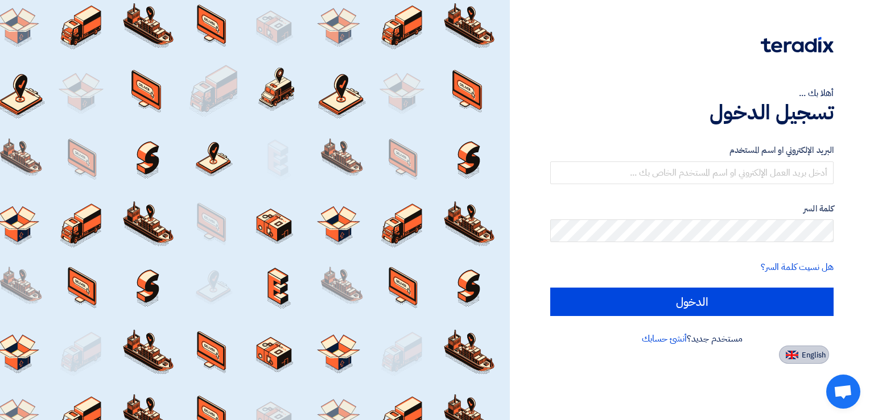
click at [804, 353] on span "English" at bounding box center [813, 355] width 24 height 8
type input "Sign in"
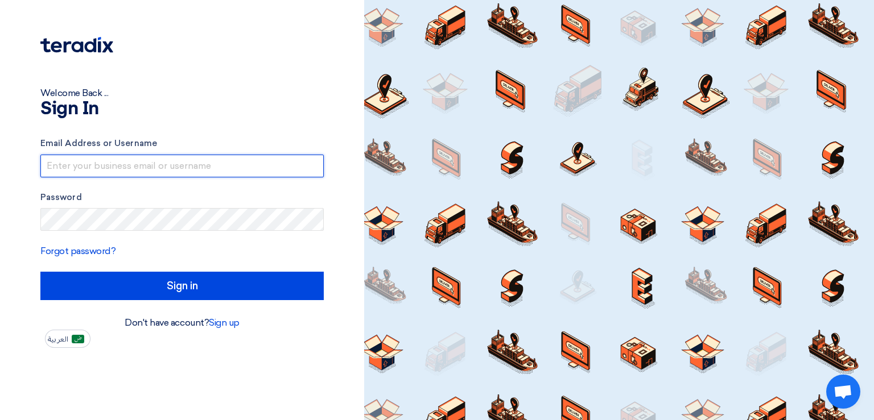
click at [136, 162] on input "text" at bounding box center [181, 166] width 283 height 23
click at [148, 165] on input "text" at bounding box center [181, 166] width 283 height 23
paste input "[PERSON_NAME][EMAIL_ADDRESS][DOMAIN_NAME]"
type input "[PERSON_NAME][EMAIL_ADDRESS][DOMAIN_NAME]"
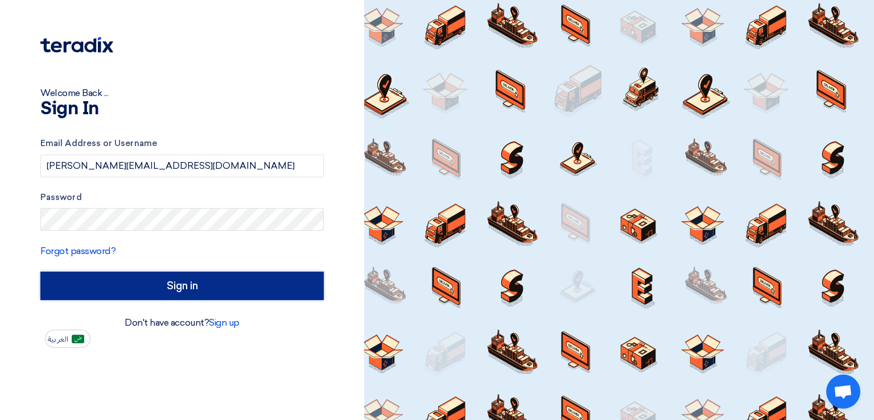
click at [175, 279] on input "Sign in" at bounding box center [181, 286] width 283 height 28
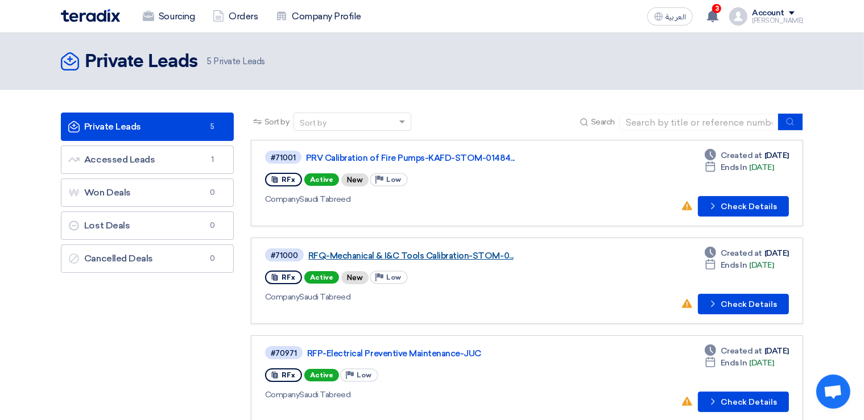
click at [395, 253] on link "RFQ-Mechanical & I&C Tools Calibration-STOM-0..." at bounding box center [450, 256] width 284 height 10
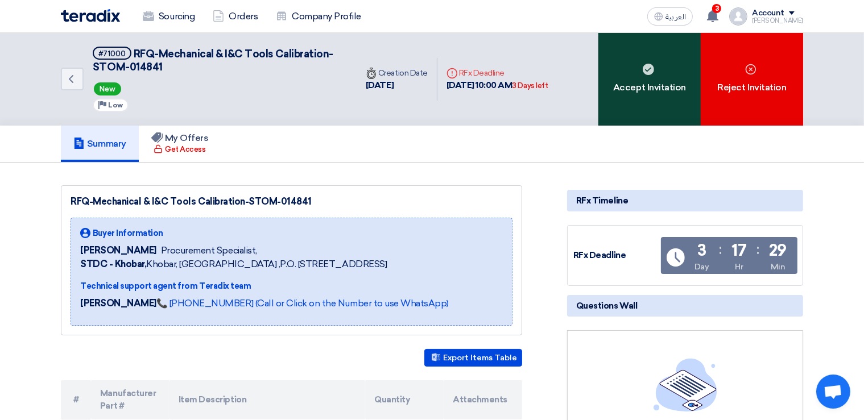
click at [672, 94] on div "Accept Invitation" at bounding box center [649, 79] width 102 height 93
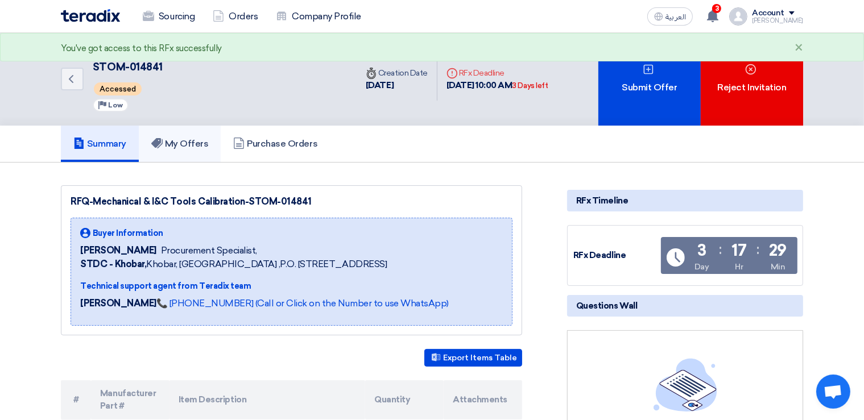
click at [203, 144] on h5 "My Offers" at bounding box center [179, 143] width 57 height 11
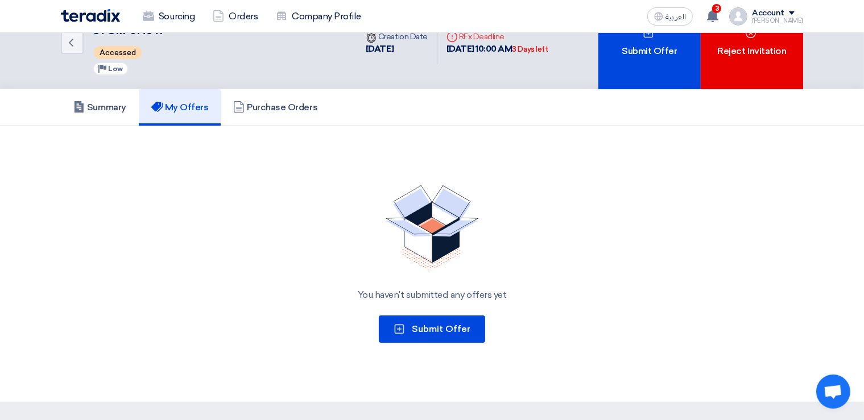
scroll to position [60, 0]
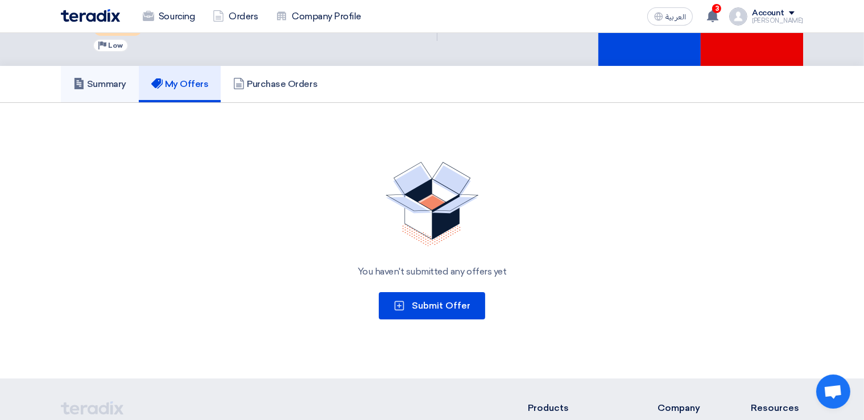
click at [118, 85] on h5 "Summary" at bounding box center [99, 83] width 53 height 11
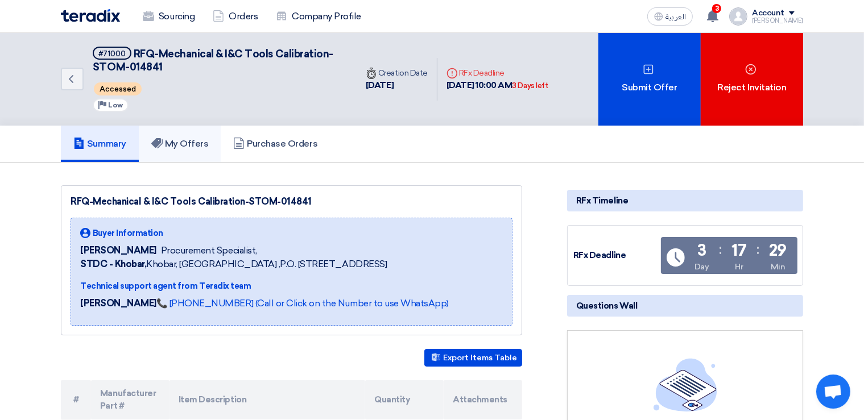
click at [195, 144] on h5 "My Offers" at bounding box center [179, 143] width 57 height 11
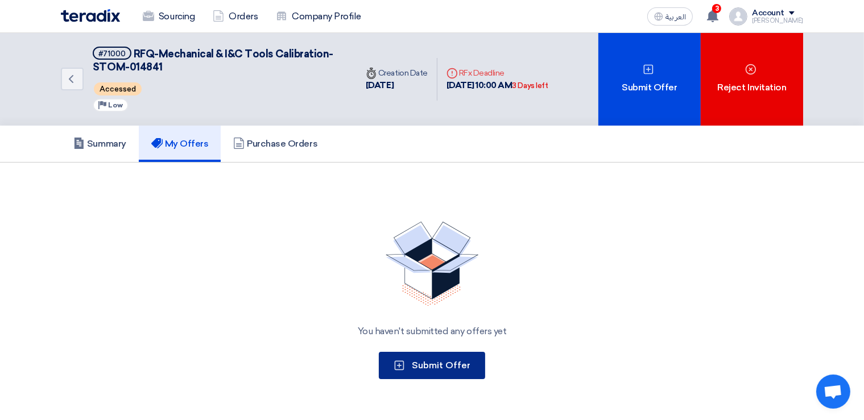
click at [433, 361] on span "Submit Offer" at bounding box center [441, 365] width 59 height 11
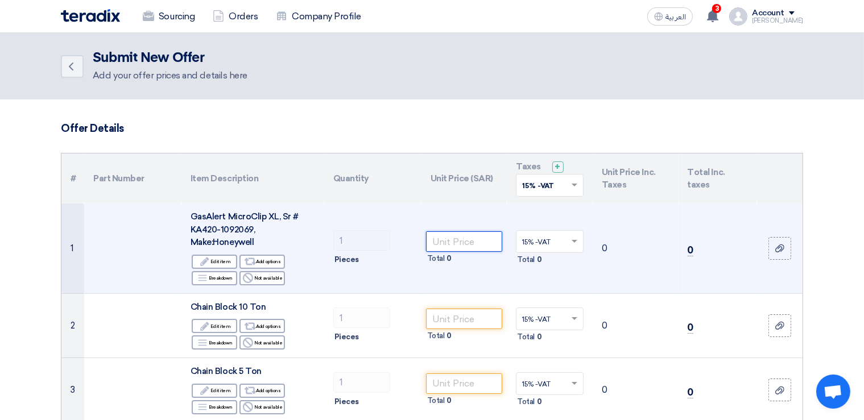
click at [470, 238] on input "number" at bounding box center [464, 241] width 77 height 20
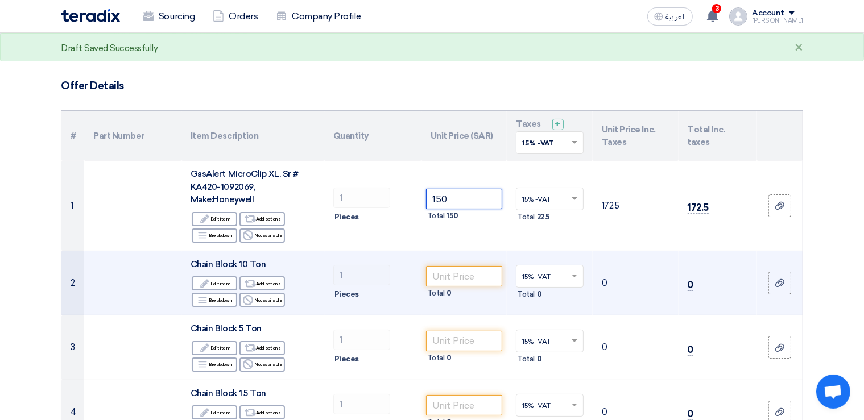
scroll to position [60, 0]
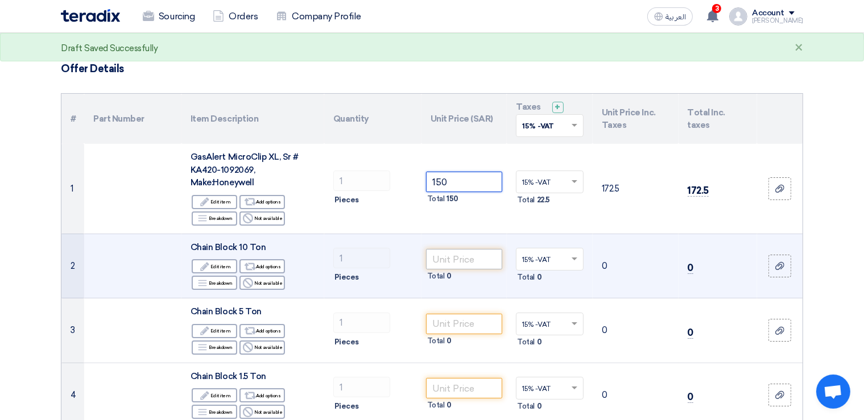
type input "150"
click at [456, 260] on input "number" at bounding box center [464, 259] width 77 height 20
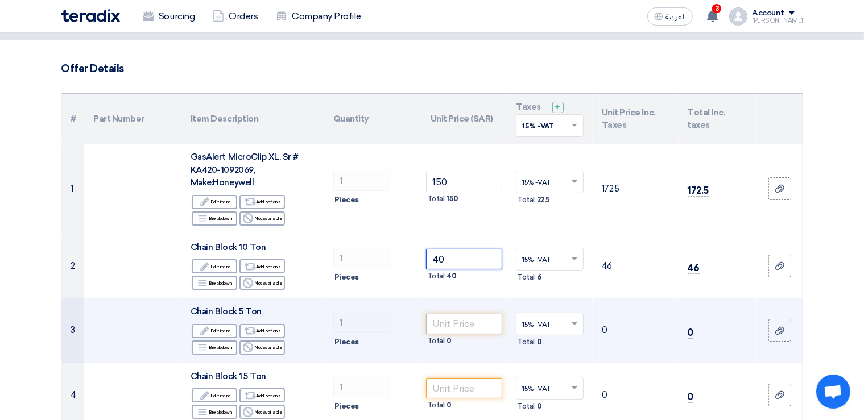
type input "40"
click at [449, 322] on input "number" at bounding box center [464, 324] width 77 height 20
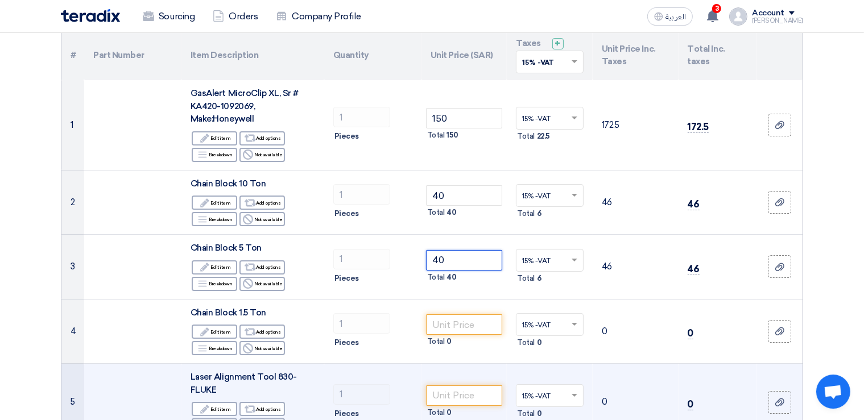
scroll to position [180, 0]
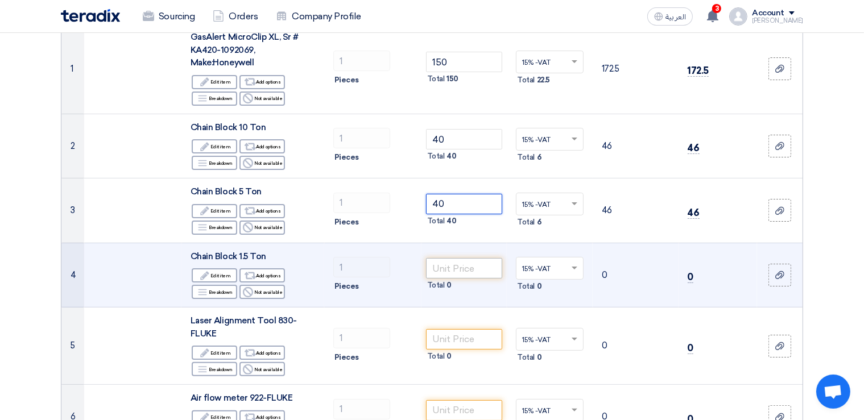
type input "40"
click at [458, 267] on input "number" at bounding box center [464, 268] width 77 height 20
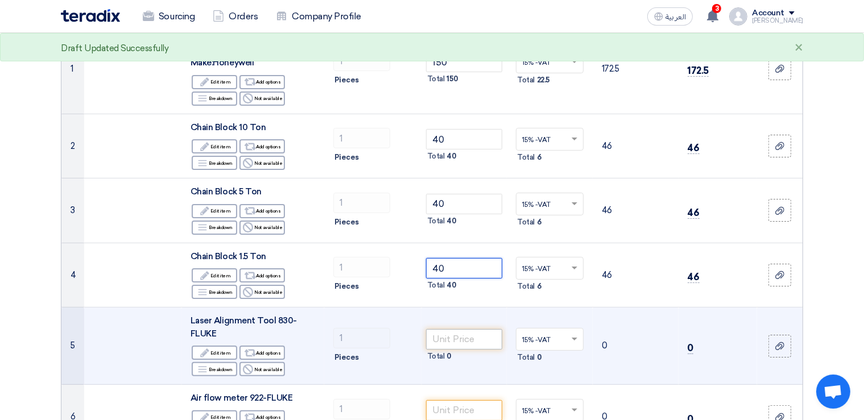
type input "40"
click at [461, 338] on input "number" at bounding box center [464, 339] width 77 height 20
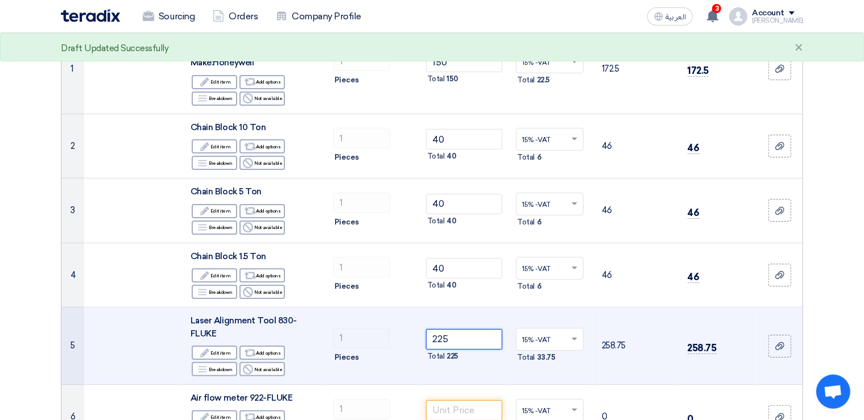
scroll to position [360, 0]
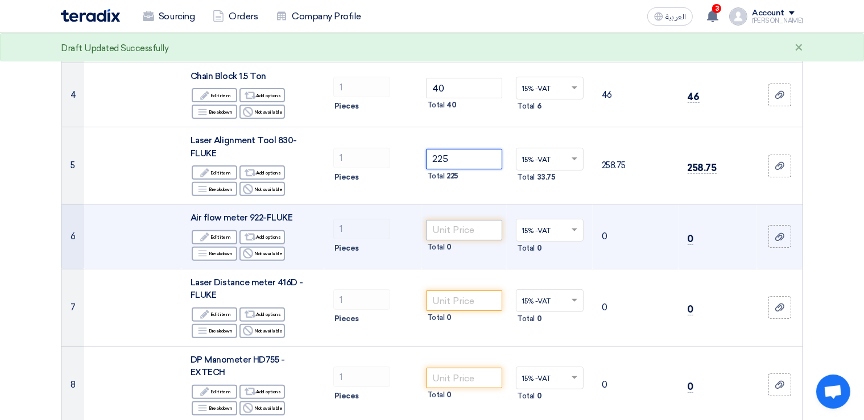
type input "225"
click at [461, 230] on input "number" at bounding box center [464, 230] width 77 height 20
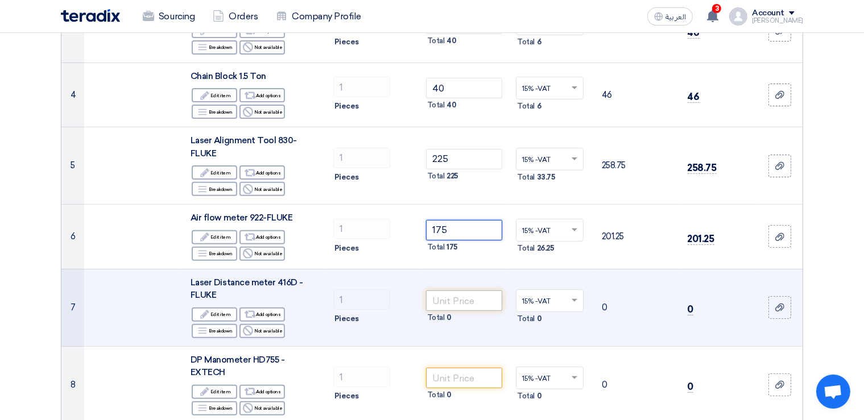
type input "175"
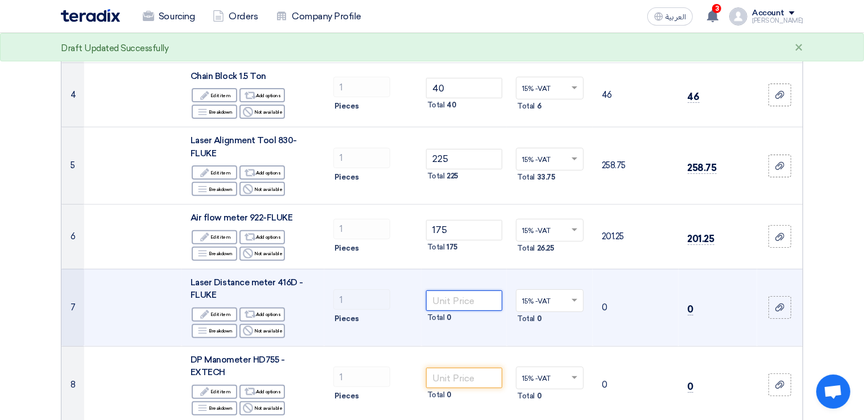
click at [451, 291] on input "number" at bounding box center [464, 301] width 77 height 20
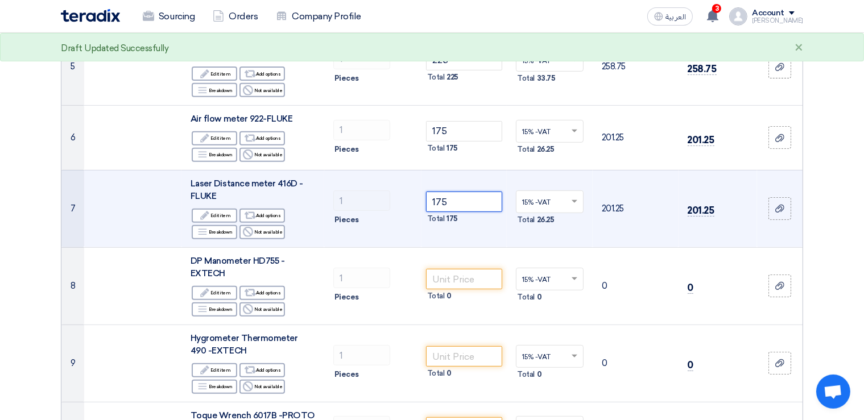
scroll to position [480, 0]
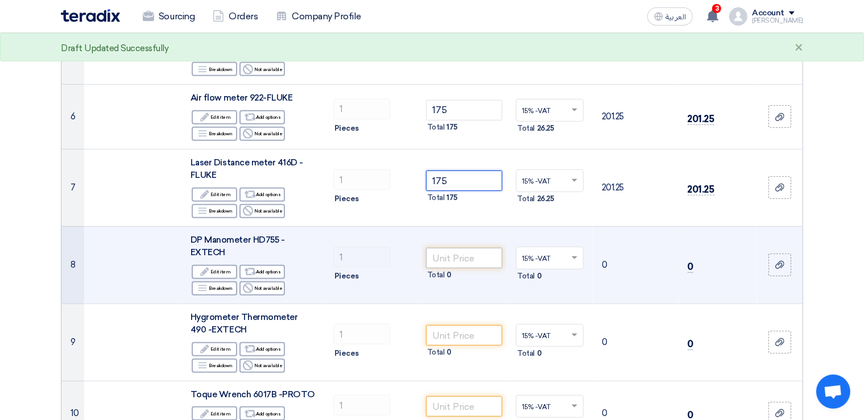
type input "175"
click at [453, 255] on input "number" at bounding box center [464, 258] width 77 height 20
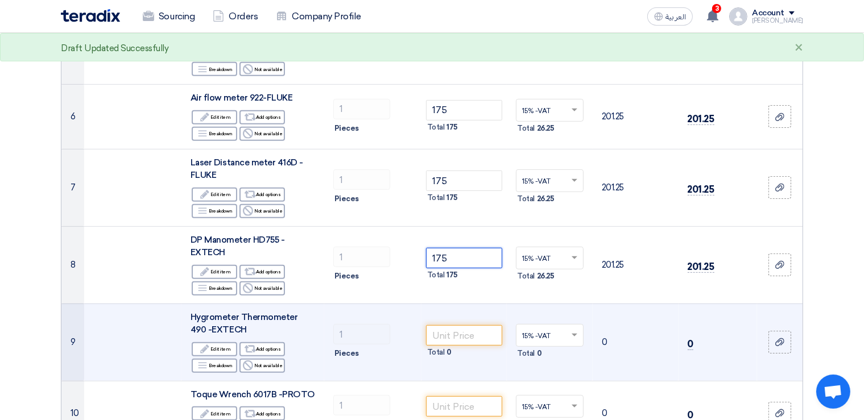
type input "175"
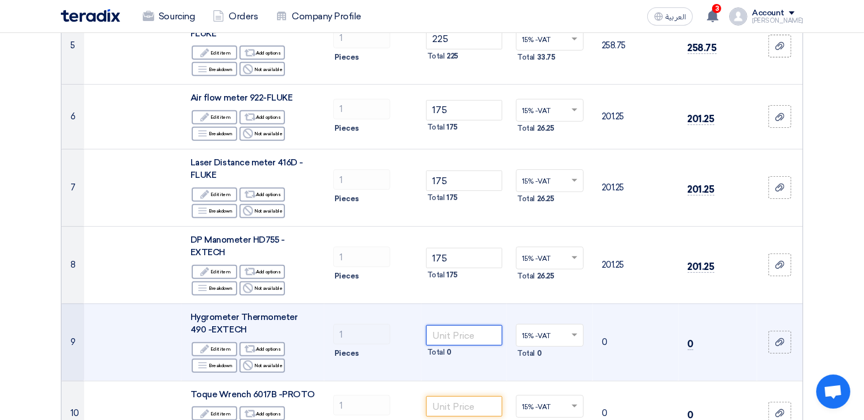
click at [440, 332] on input "number" at bounding box center [464, 335] width 77 height 20
type input "145"
click at [124, 305] on td at bounding box center [132, 342] width 97 height 77
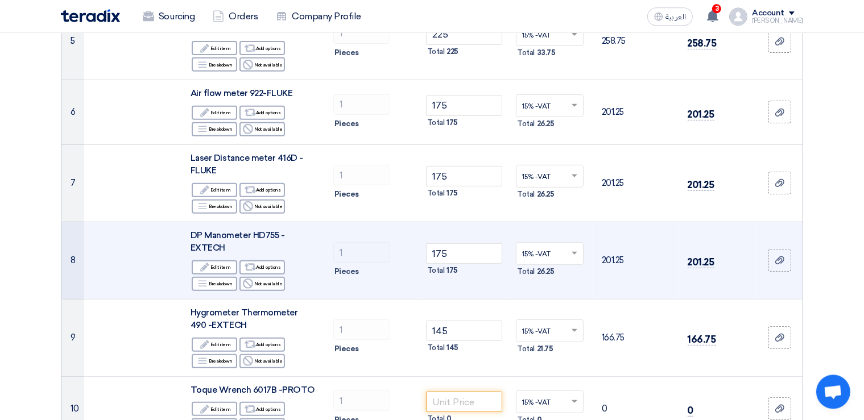
scroll to position [540, 0]
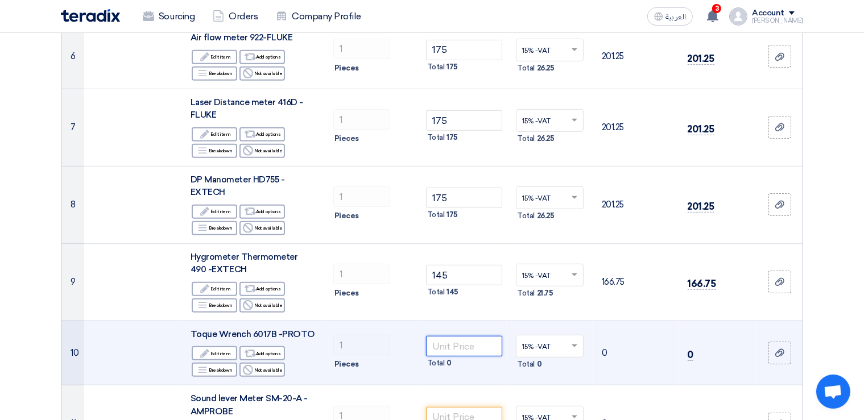
click at [476, 340] on input "number" at bounding box center [464, 346] width 77 height 20
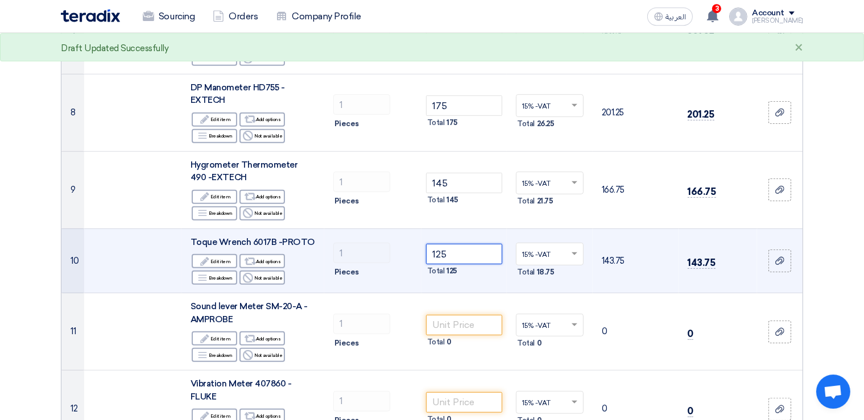
scroll to position [660, 0]
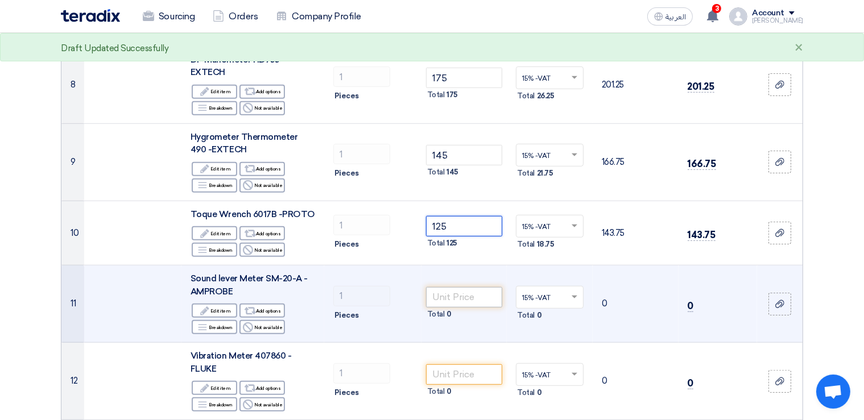
type input "125"
click at [464, 294] on input "number" at bounding box center [464, 297] width 77 height 20
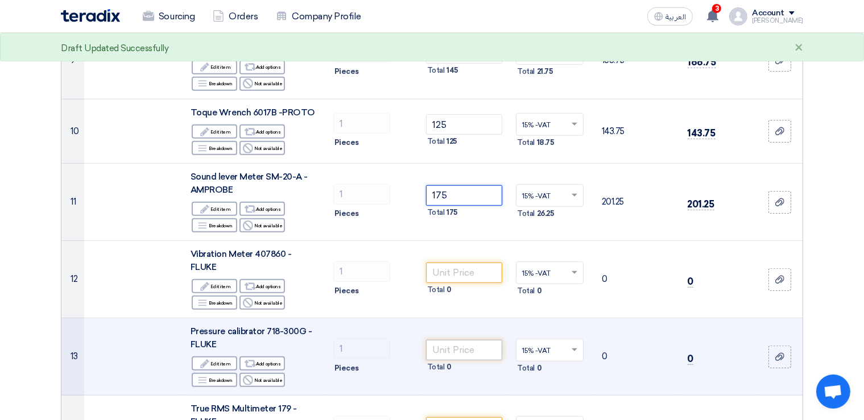
scroll to position [841, 0]
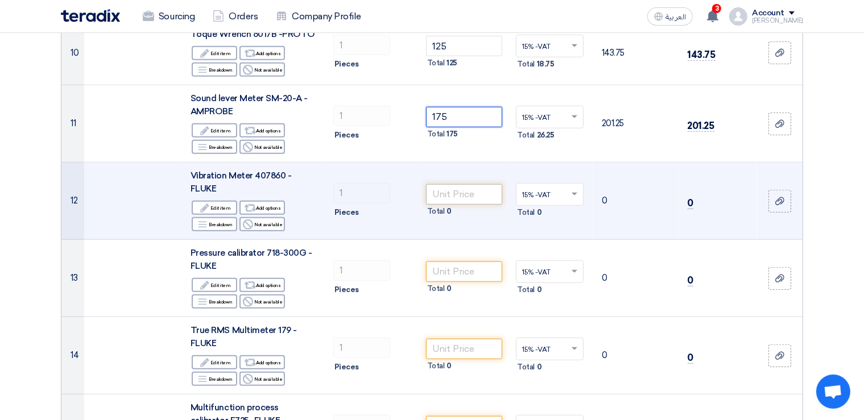
type input "175"
click at [452, 193] on input "number" at bounding box center [464, 194] width 77 height 20
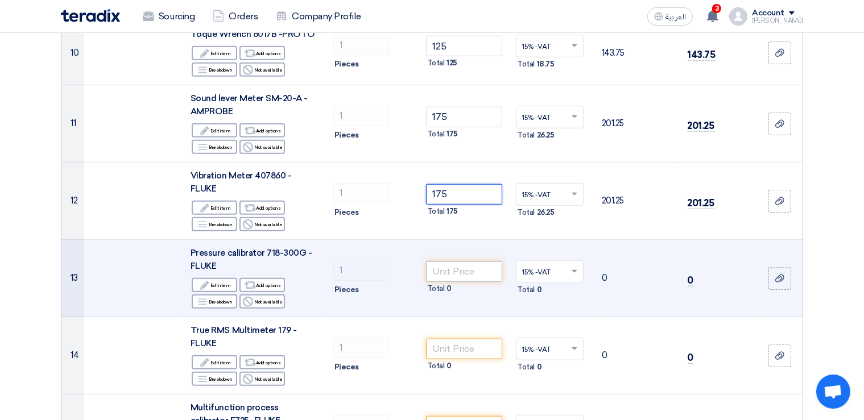
type input "175"
click at [454, 274] on input "number" at bounding box center [464, 272] width 77 height 20
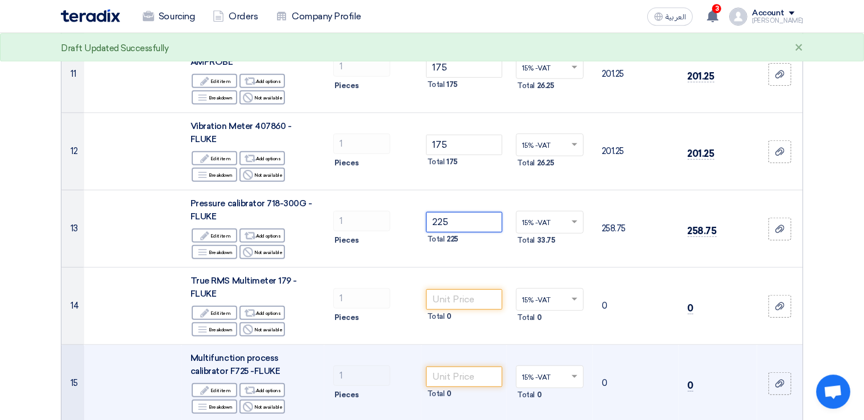
scroll to position [961, 0]
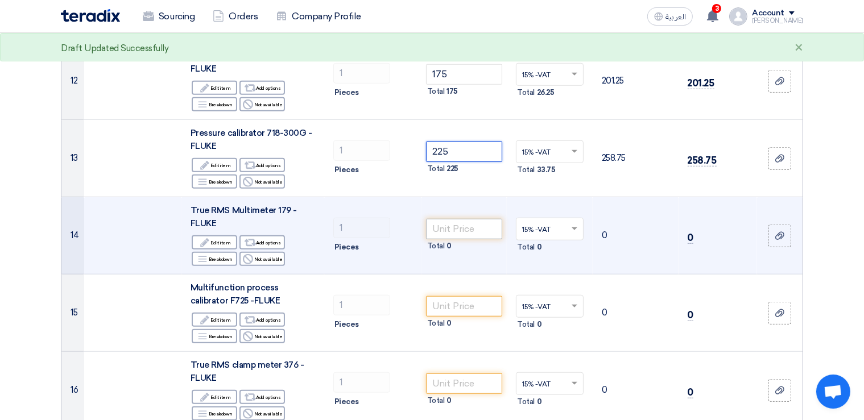
type input "225"
click at [456, 223] on input "number" at bounding box center [464, 229] width 77 height 20
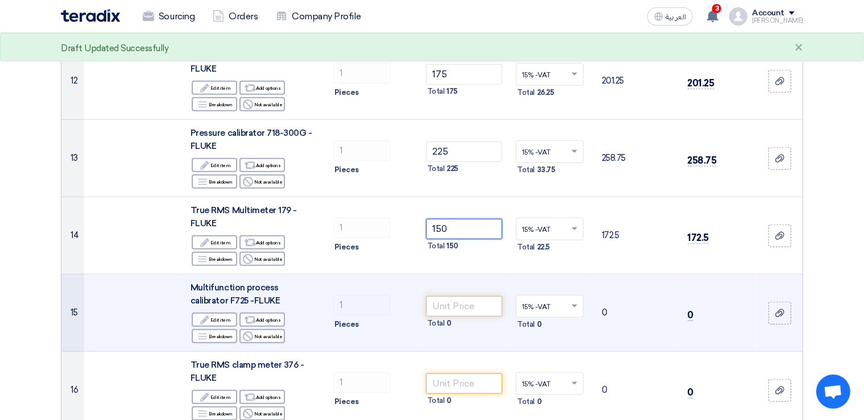
type input "150"
click at [480, 306] on input "number" at bounding box center [464, 306] width 77 height 20
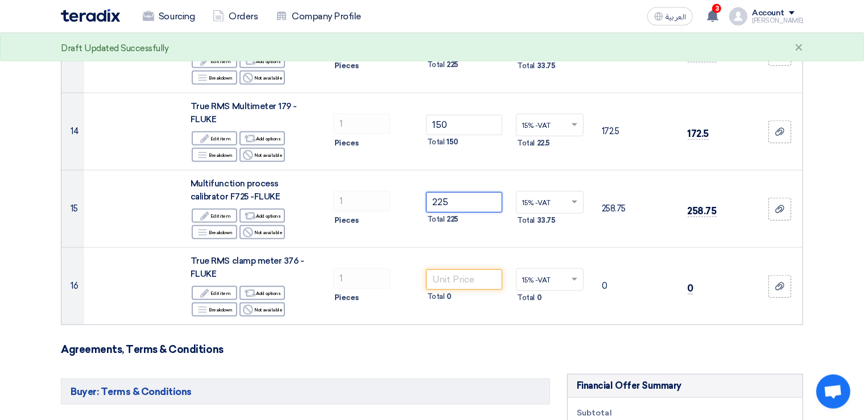
scroll to position [1081, 0]
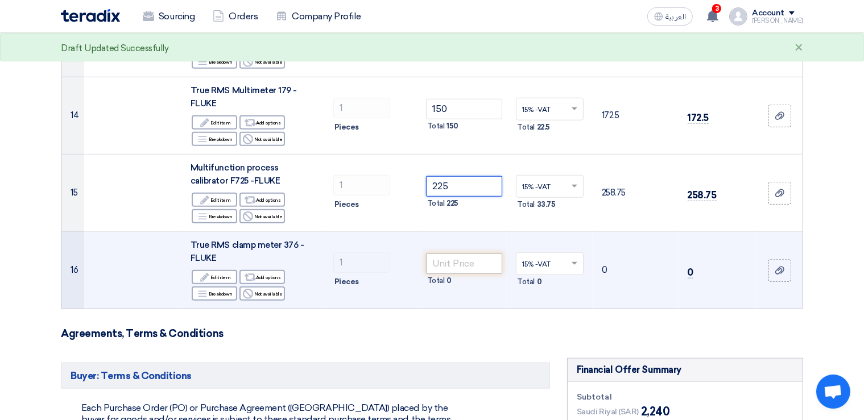
type input "225"
click at [444, 262] on input "number" at bounding box center [464, 264] width 77 height 20
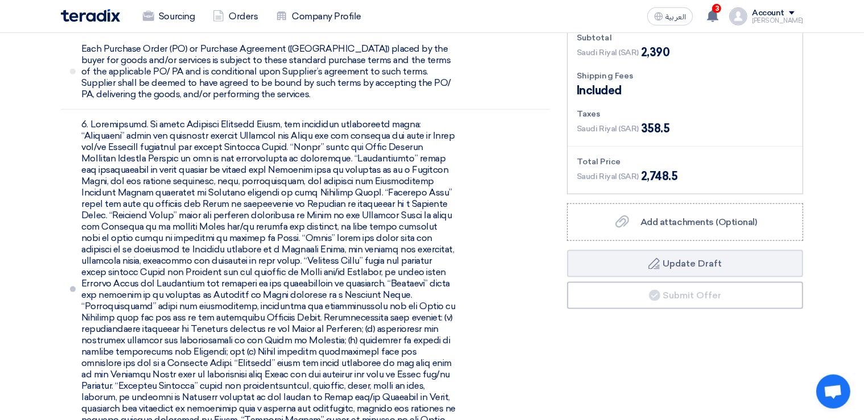
scroll to position [1561, 0]
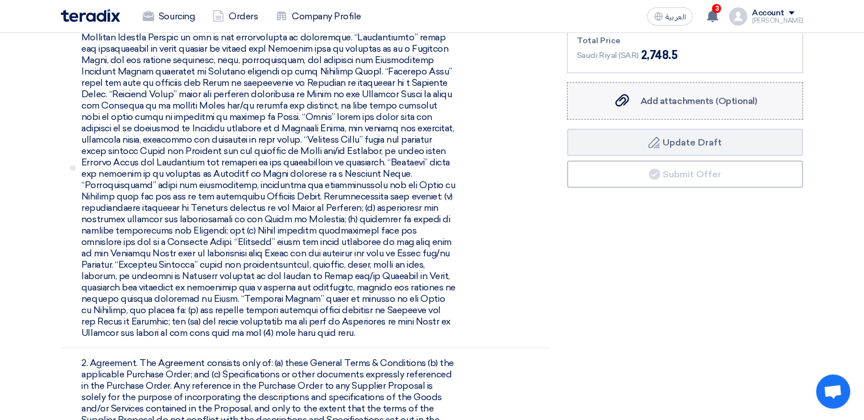
type input "150"
click at [644, 102] on span "Add attachments (Optional)" at bounding box center [698, 101] width 117 height 11
click at [0, 0] on input "Add attachments (Optional) Add attachments (Optional)" at bounding box center [0, 0] width 0 height 0
click at [634, 100] on div "Add attachments (Optional) Add attachments (Optional)" at bounding box center [684, 101] width 143 height 14
click at [0, 0] on input "Add attachments (Optional) Add attachments (Optional)" at bounding box center [0, 0] width 0 height 0
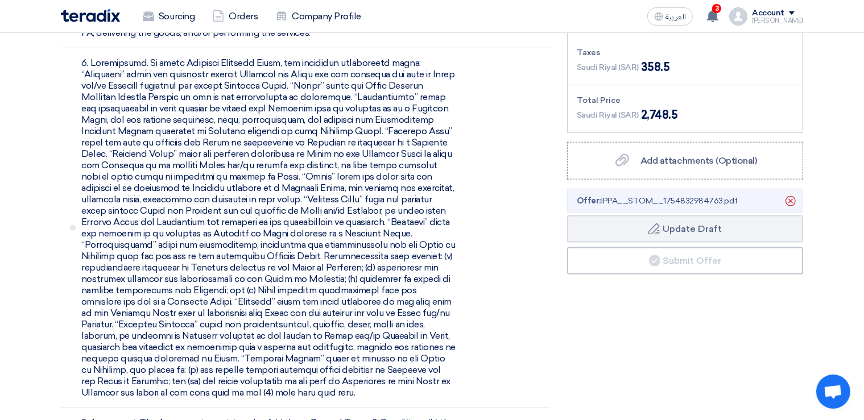
scroll to position [1441, 0]
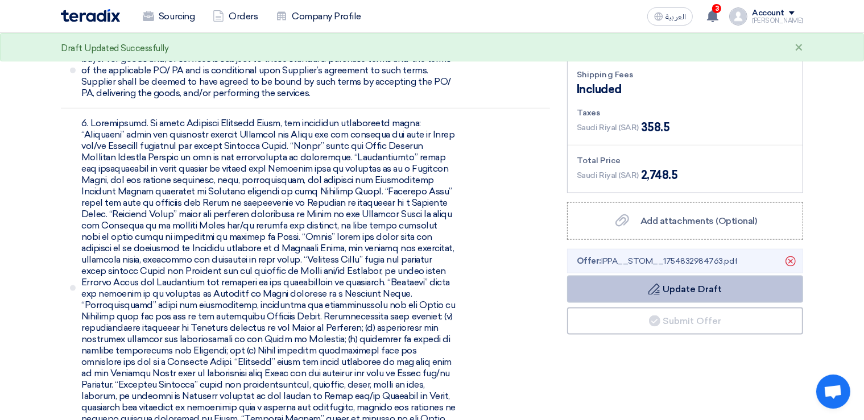
click at [667, 290] on button "Draft Update Draft" at bounding box center [685, 289] width 236 height 27
click at [661, 281] on button "Draft Update Draft" at bounding box center [685, 289] width 236 height 27
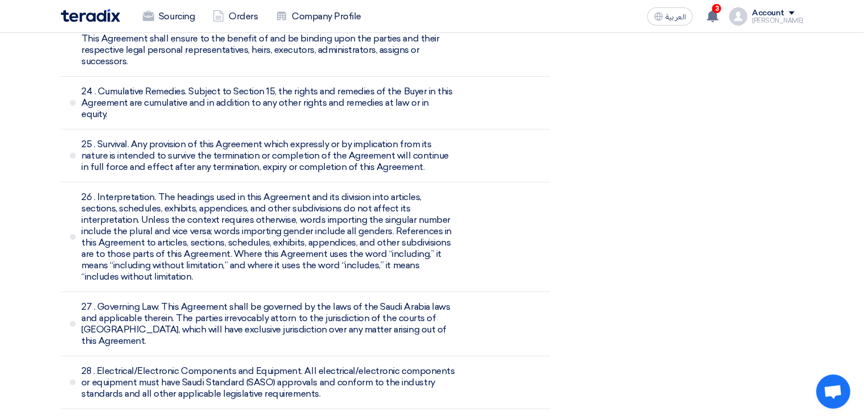
scroll to position [5165, 0]
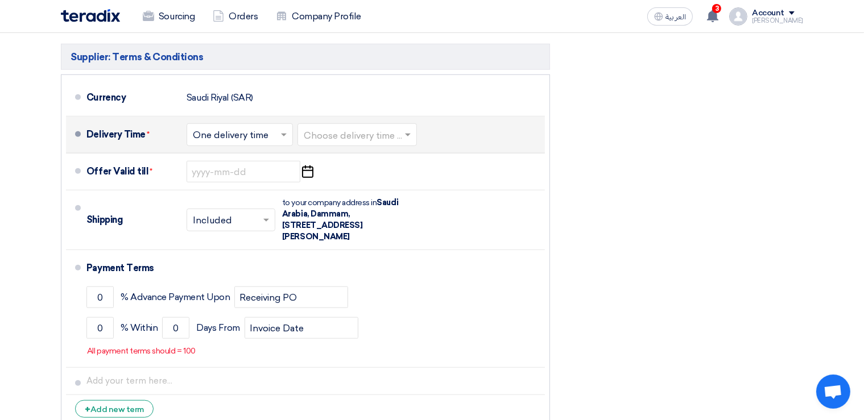
click at [281, 129] on span at bounding box center [285, 134] width 14 height 11
click at [263, 175] on span "One delivery time" at bounding box center [232, 180] width 78 height 11
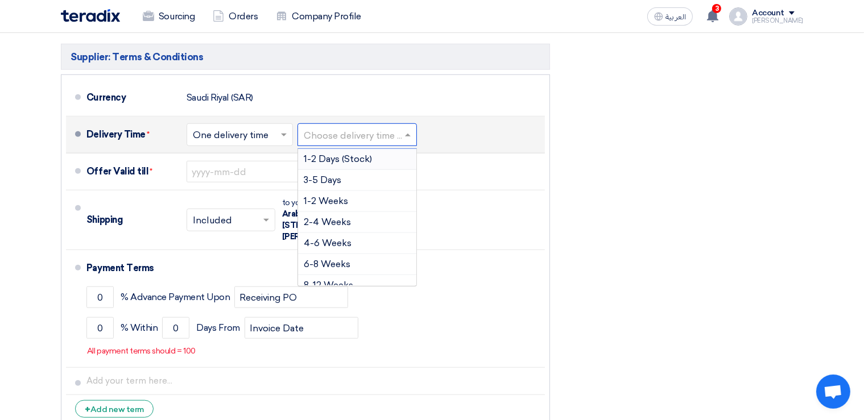
click at [387, 128] on input "text" at bounding box center [358, 136] width 108 height 16
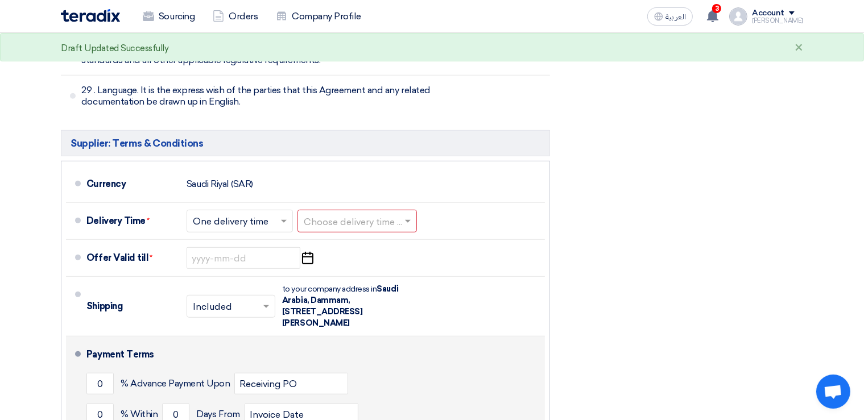
scroll to position [4984, 0]
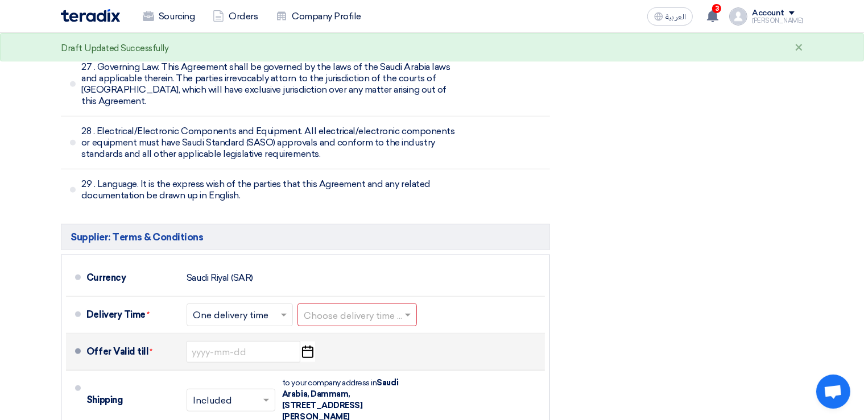
click at [311, 342] on icon "Pick a date" at bounding box center [307, 352] width 15 height 20
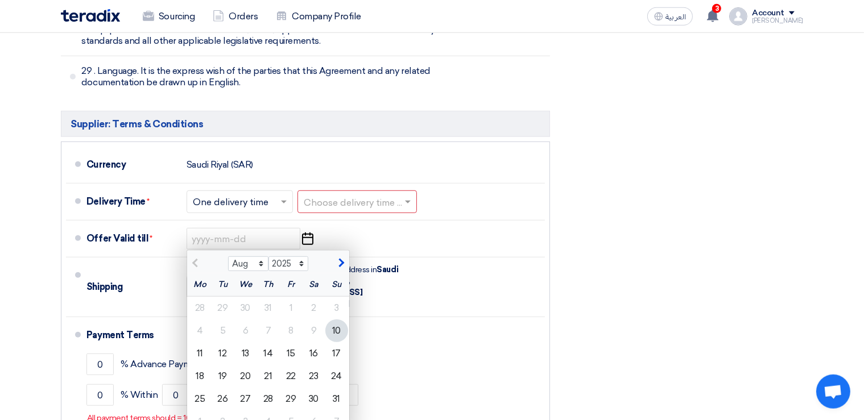
scroll to position [5105, 0]
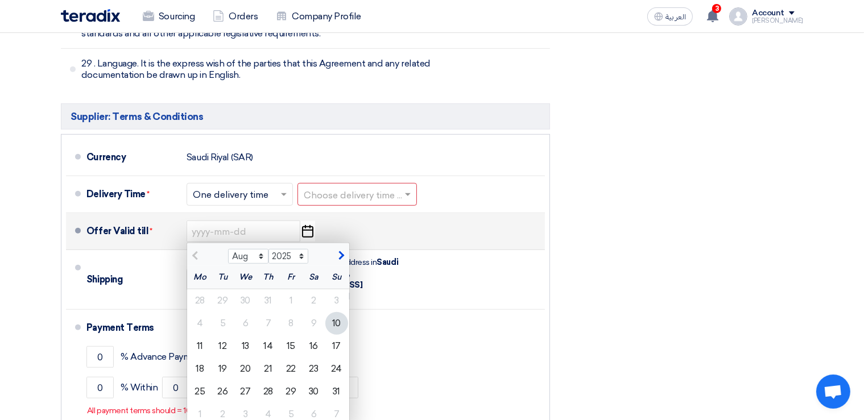
click at [342, 251] on span "button" at bounding box center [340, 256] width 6 height 10
select select "9"
click at [247, 312] on div "10" at bounding box center [245, 323] width 23 height 23
type input "[DATE]"
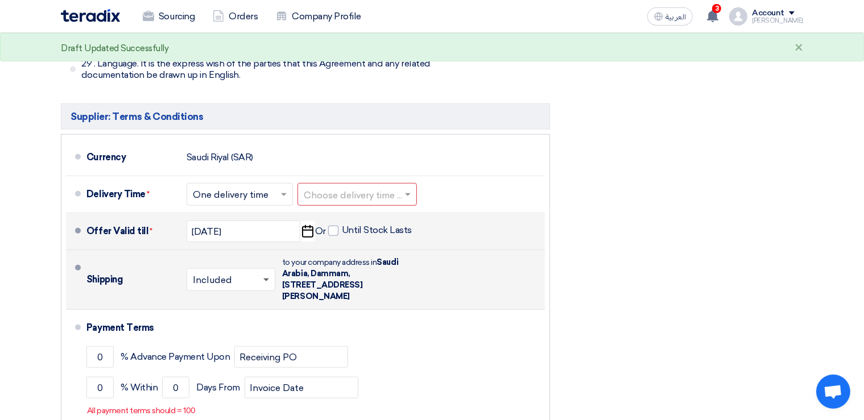
click at [266, 279] on span at bounding box center [266, 281] width 6 height 4
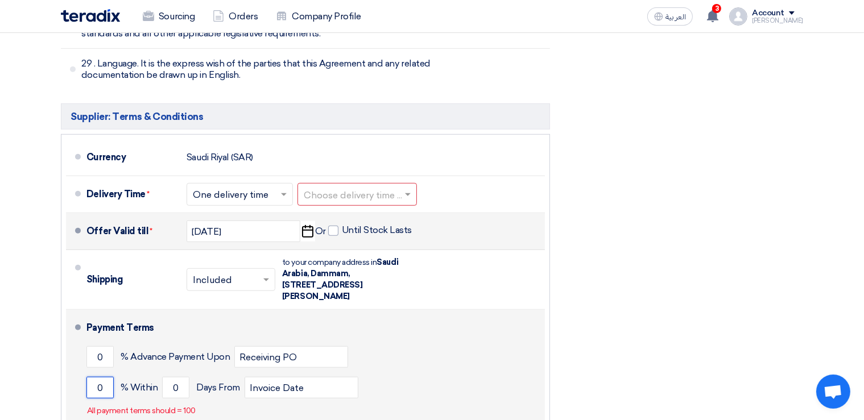
click at [96, 377] on input "0" at bounding box center [99, 388] width 27 height 22
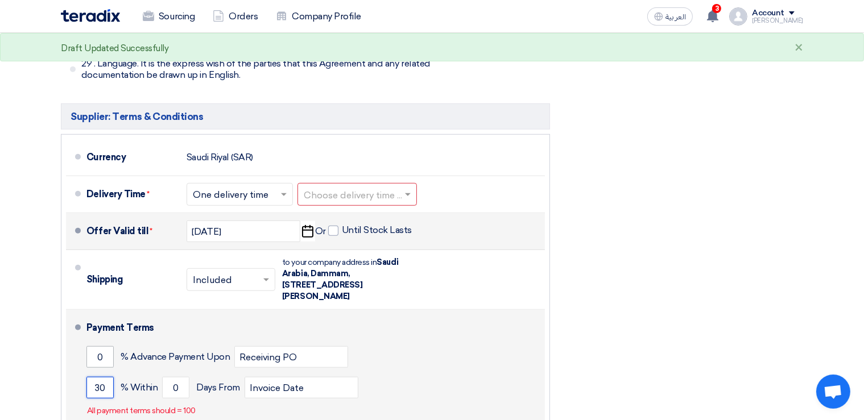
type input "30"
click at [93, 346] on input "0" at bounding box center [99, 357] width 27 height 22
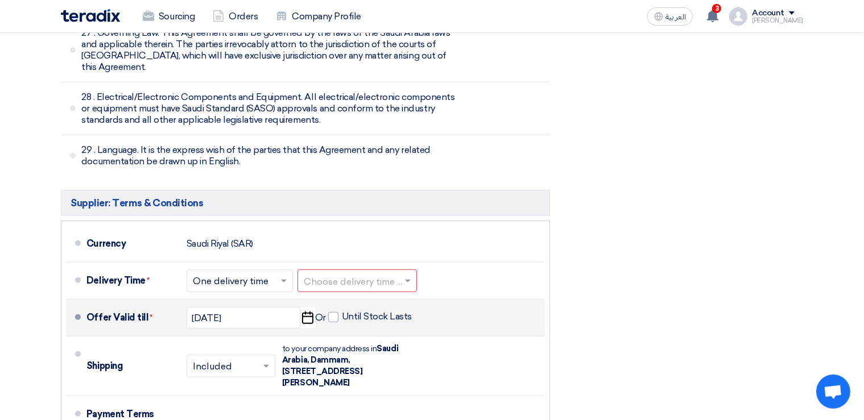
scroll to position [4984, 0]
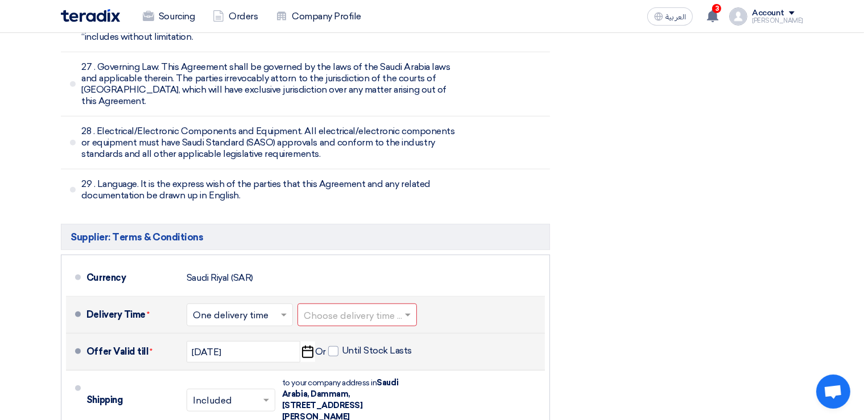
click at [374, 308] on input "text" at bounding box center [358, 316] width 108 height 16
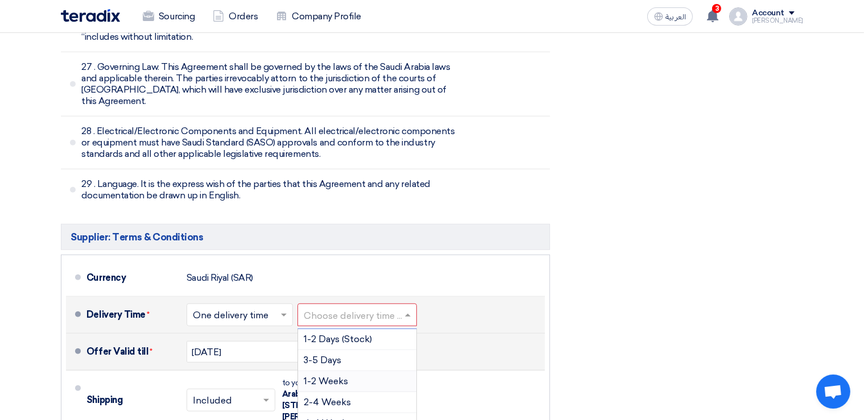
click at [331, 376] on span "1-2 Weeks" at bounding box center [326, 381] width 44 height 11
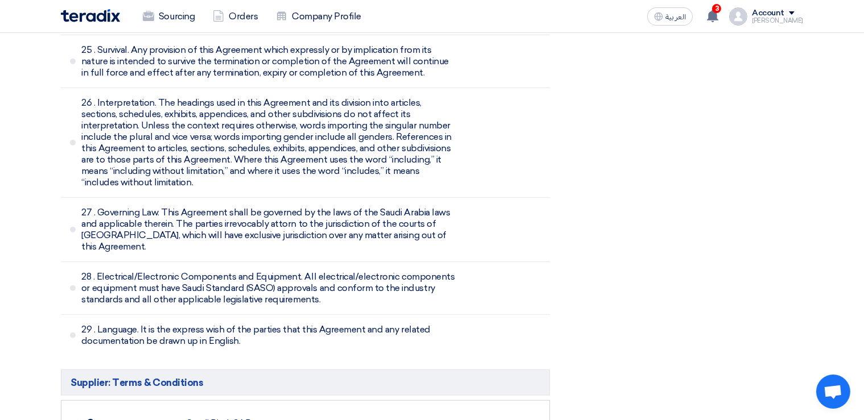
scroll to position [5045, 0]
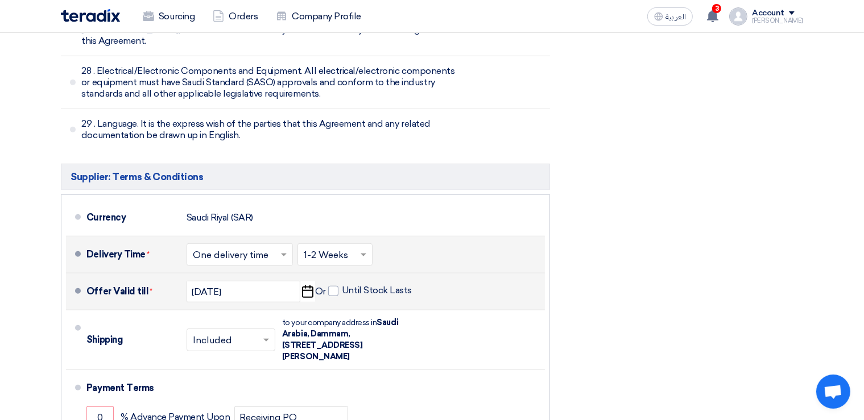
click at [269, 248] on input "text" at bounding box center [240, 256] width 95 height 16
click at [431, 241] on div "Delivery Time * Choose delivery time ... × One delivery time × Multiple deliver…" at bounding box center [313, 254] width 454 height 27
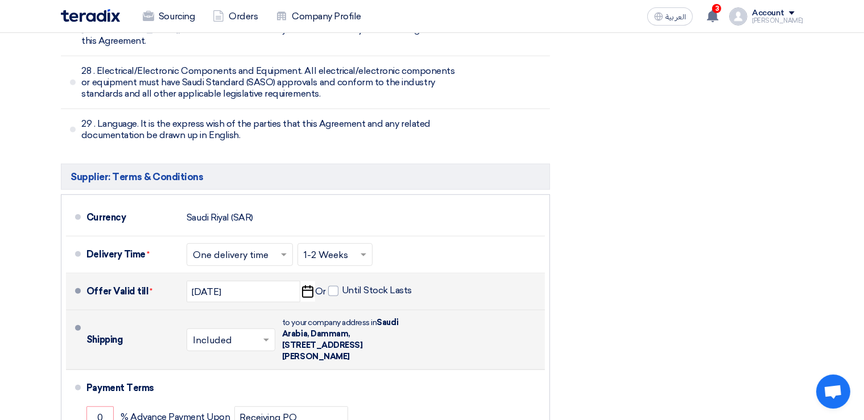
click at [449, 315] on div "Shipping × Included × to your company address in [STREET_ADDRESS][PERSON_NAME]" at bounding box center [313, 340] width 454 height 50
click at [268, 339] on span at bounding box center [266, 340] width 6 height 3
click at [252, 375] on div "Not Included" at bounding box center [231, 385] width 88 height 20
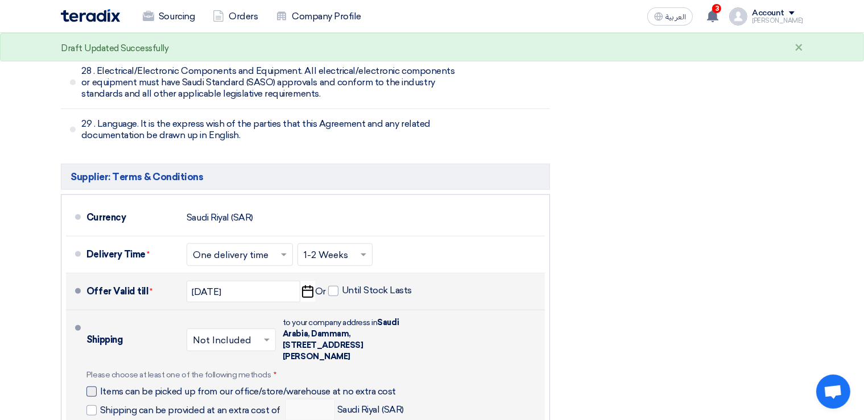
click at [94, 387] on div at bounding box center [91, 392] width 10 height 10
click at [100, 386] on input "Items can be picked up from our office/store/warehouse at no extra cost" at bounding box center [250, 397] width 301 height 22
checkbox input "true"
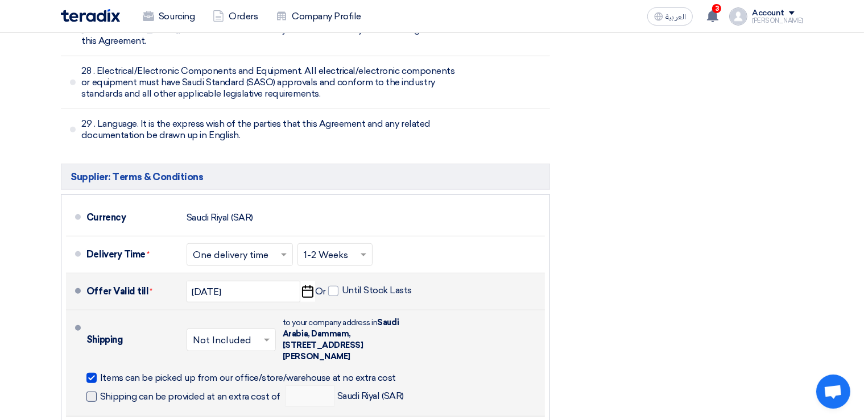
click at [94, 392] on span at bounding box center [91, 397] width 10 height 10
click at [100, 391] on input "Shipping can be provided at an extra cost of" at bounding box center [191, 402] width 183 height 22
checkbox input "true"
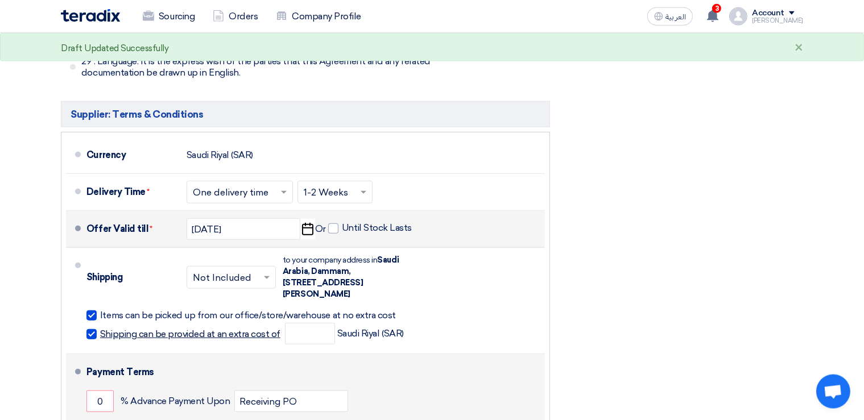
scroll to position [5165, 0]
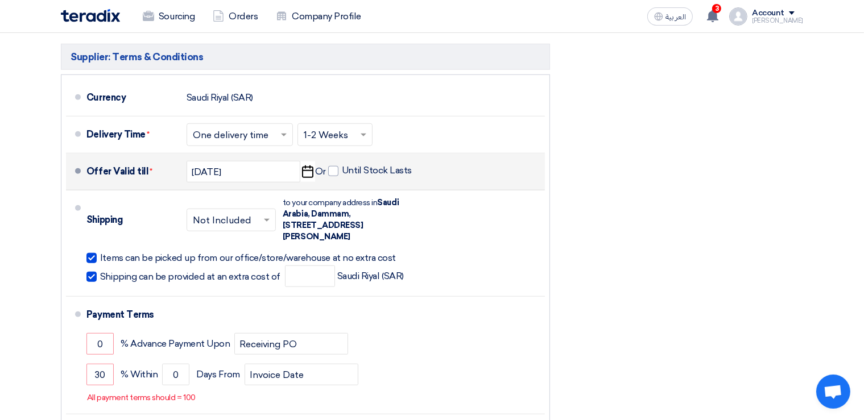
click at [267, 214] on span at bounding box center [268, 219] width 14 height 11
click at [235, 234] on div "Included" at bounding box center [231, 244] width 88 height 21
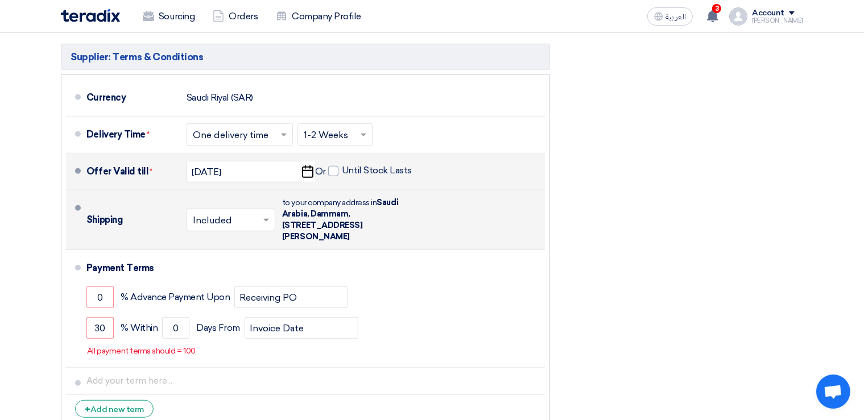
click at [493, 195] on div "Shipping × Included × to your company address in [STREET_ADDRESS][PERSON_NAME]" at bounding box center [313, 220] width 454 height 50
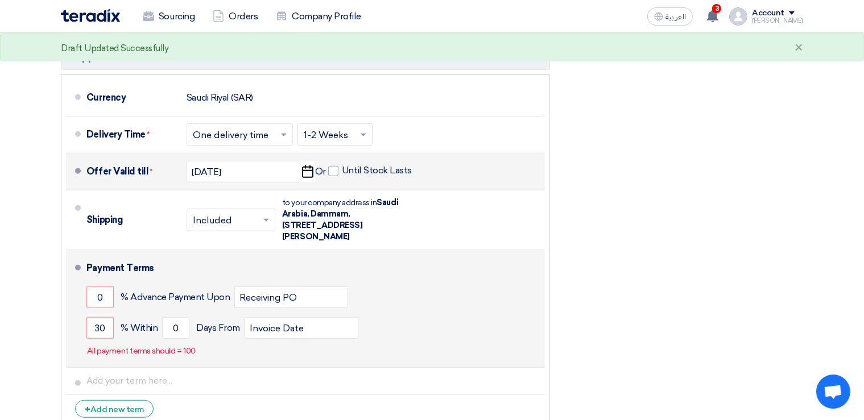
click at [465, 313] on div "30 % [DATE] From Invoice Date" at bounding box center [313, 328] width 454 height 31
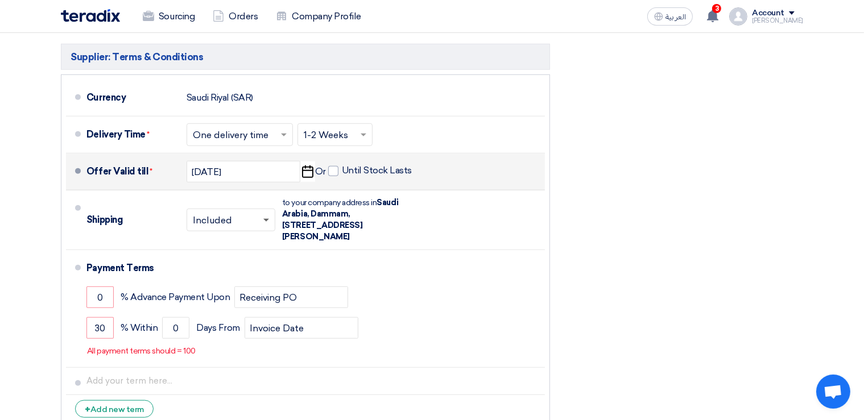
click at [267, 219] on span at bounding box center [266, 221] width 6 height 4
click at [245, 260] on span "Not Included" at bounding box center [222, 265] width 59 height 11
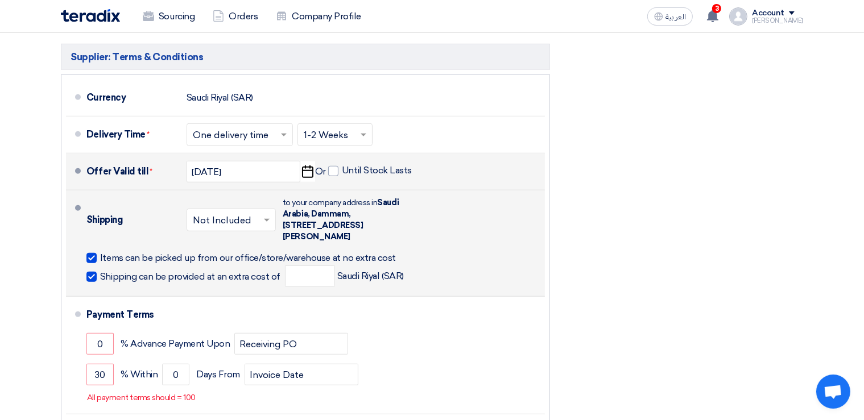
click at [92, 272] on span at bounding box center [91, 277] width 10 height 10
click at [100, 271] on input "Shipping can be provided at an extra cost of" at bounding box center [191, 282] width 183 height 22
checkbox input "false"
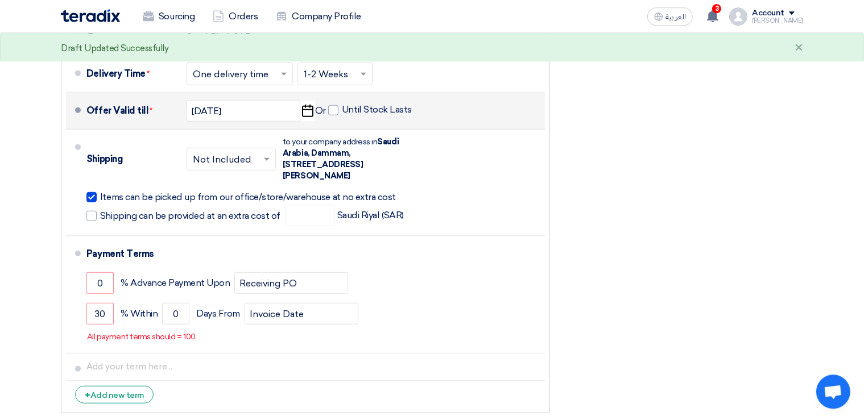
scroll to position [5225, 0]
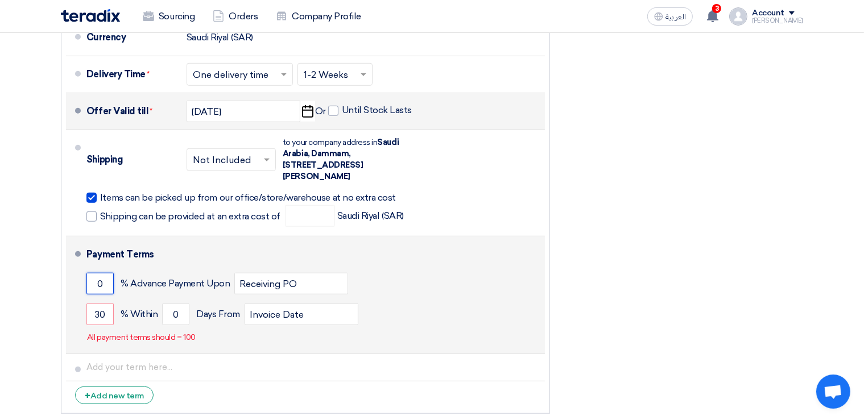
click at [99, 273] on input "0" at bounding box center [99, 284] width 27 height 22
type input "100"
click at [408, 268] on div "100 % Advance Payment Upon Receiving PO" at bounding box center [313, 283] width 454 height 31
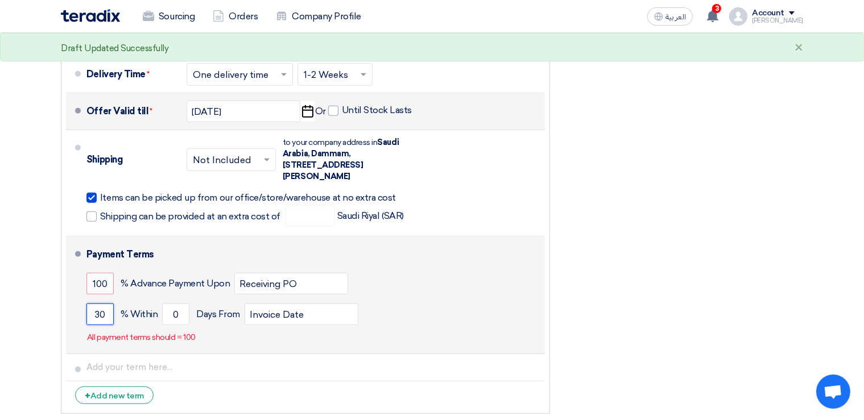
click at [102, 304] on input "30" at bounding box center [99, 315] width 27 height 22
click at [177, 304] on input "0" at bounding box center [175, 315] width 27 height 22
type input "0"
type input "70"
click at [508, 272] on div "Payment Terms 100 % Advance Payment Upon Receiving PO 30 % Within 70" at bounding box center [313, 295] width 454 height 108
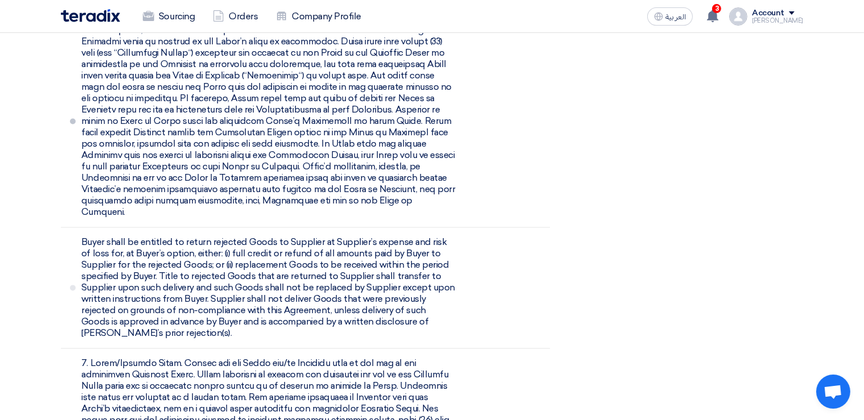
scroll to position [2282, 0]
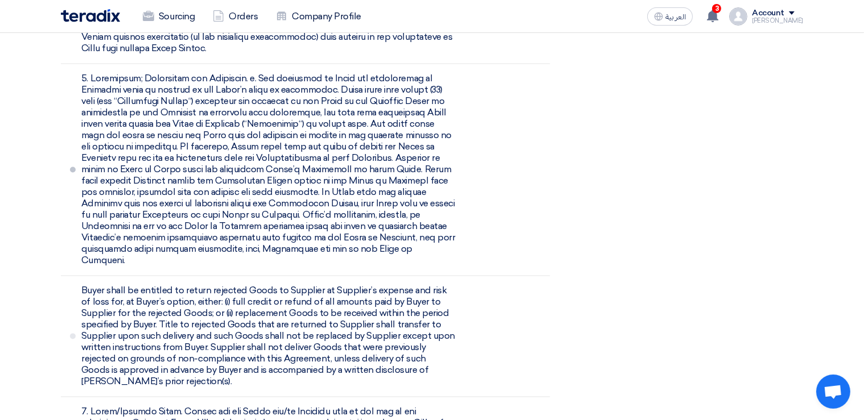
click at [499, 186] on li at bounding box center [305, 170] width 489 height 212
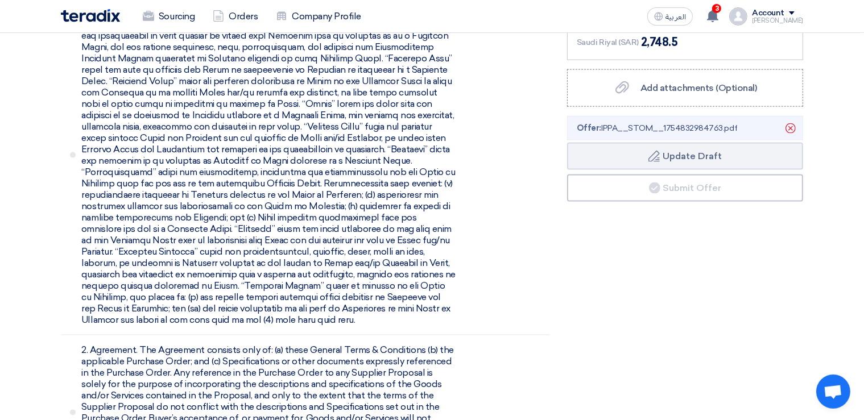
scroll to position [1547, 0]
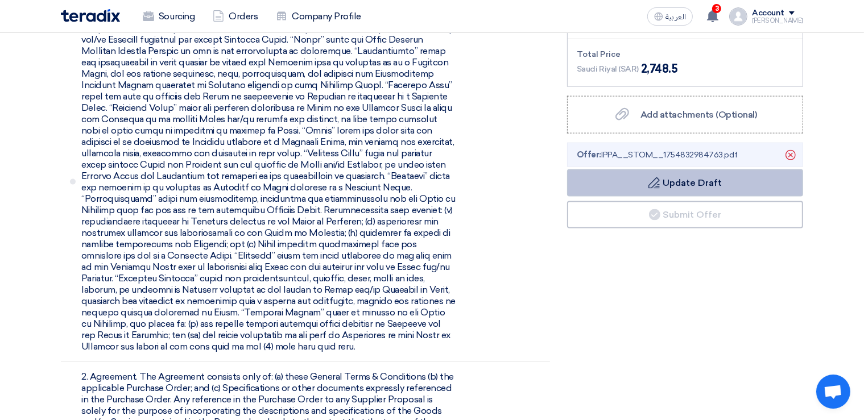
click at [657, 183] on icon "Draft" at bounding box center [653, 182] width 11 height 11
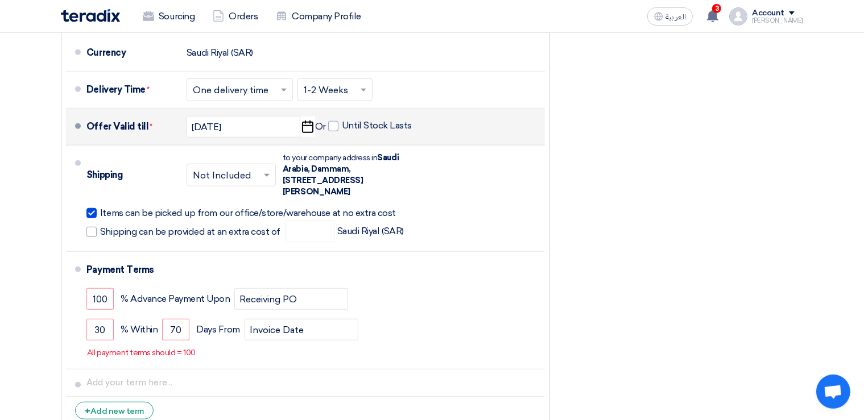
scroll to position [5203, 0]
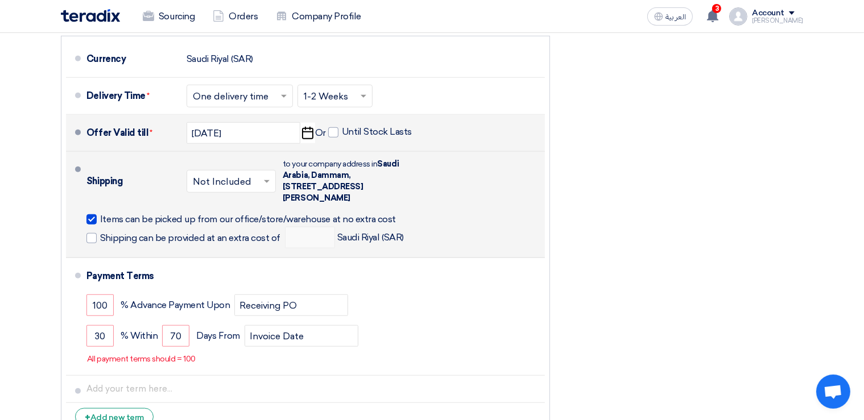
click at [89, 214] on div at bounding box center [91, 219] width 10 height 10
click at [100, 213] on input "Items can be picked up from our office/store/warehouse at no extra cost" at bounding box center [250, 224] width 301 height 22
checkbox input "false"
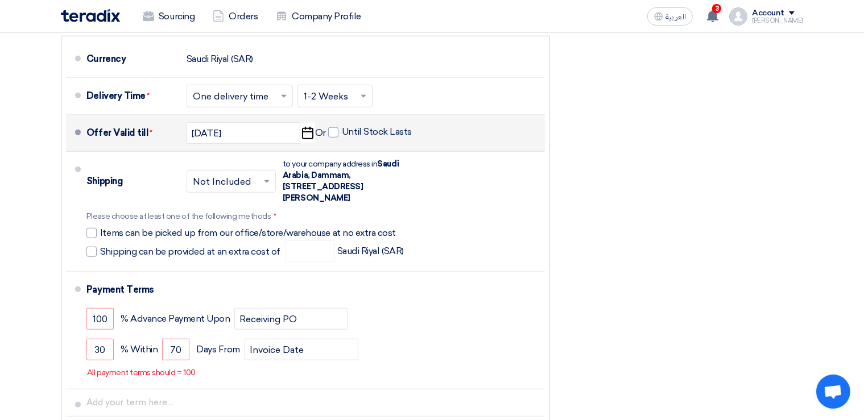
click at [261, 176] on span at bounding box center [268, 181] width 14 height 11
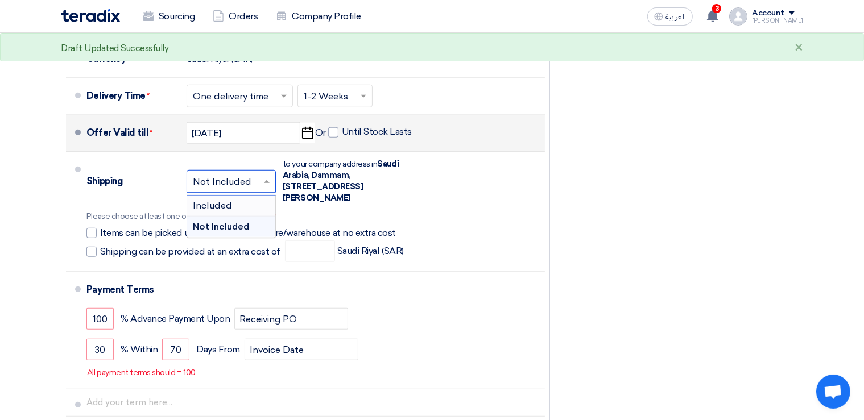
click at [220, 200] on span "Included" at bounding box center [212, 205] width 39 height 11
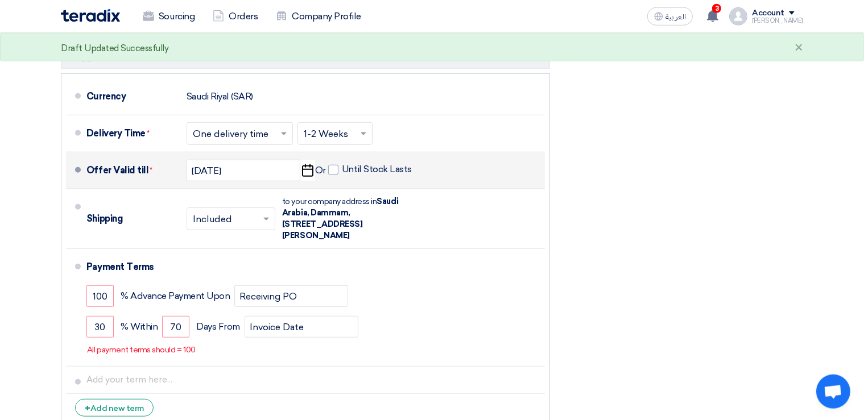
scroll to position [5144, 0]
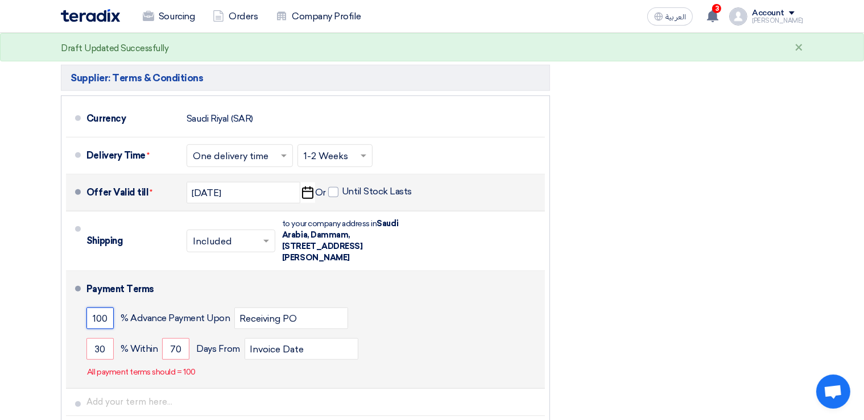
click at [109, 308] on input "100" at bounding box center [99, 319] width 27 height 22
type input "1"
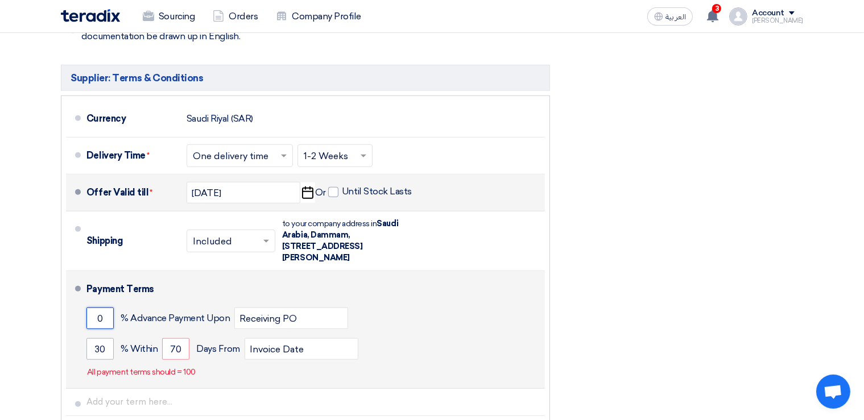
type input "0"
click at [107, 338] on input "30" at bounding box center [99, 349] width 27 height 22
type input "3"
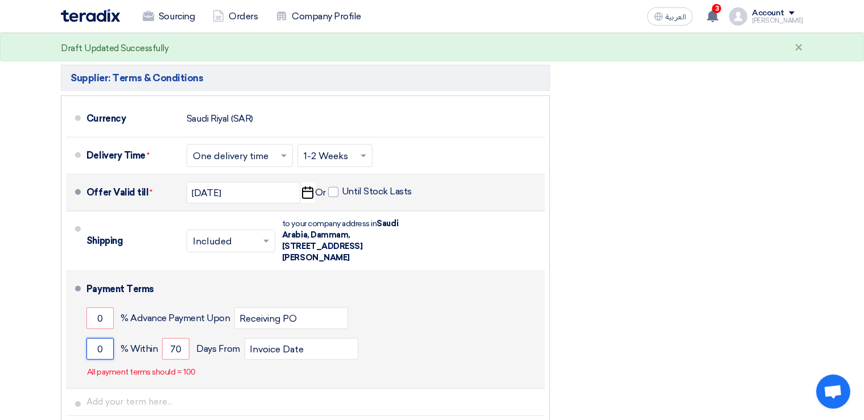
type input "0"
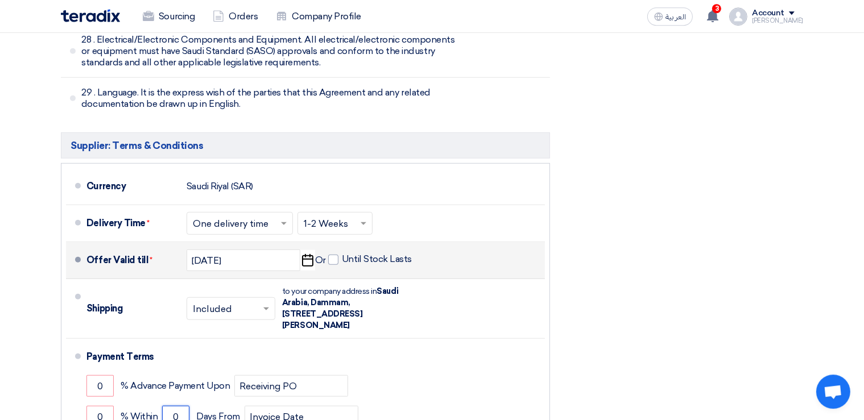
scroll to position [5082, 0]
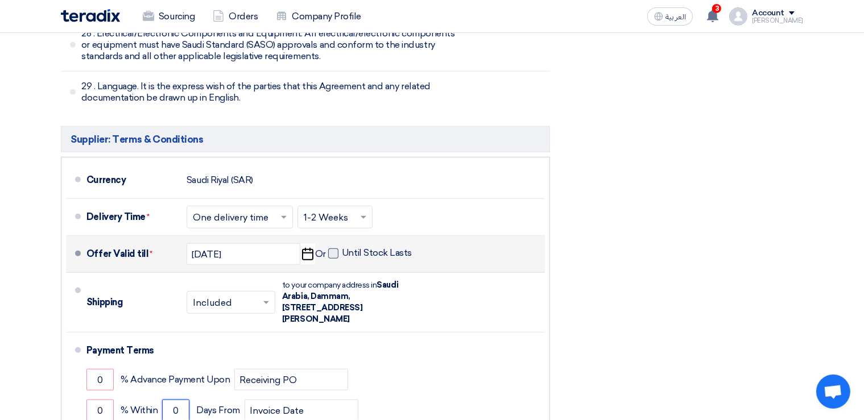
type input "0"
click at [331, 249] on span at bounding box center [333, 254] width 10 height 10
click at [342, 247] on input "Until Stock Lasts" at bounding box center [378, 258] width 72 height 22
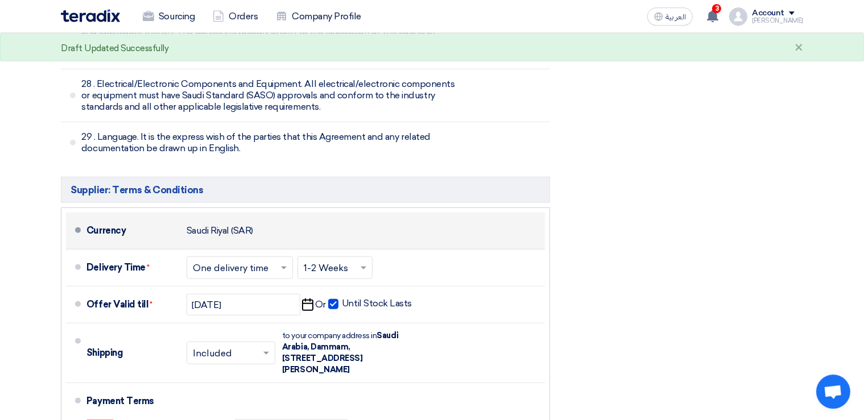
scroll to position [5022, 0]
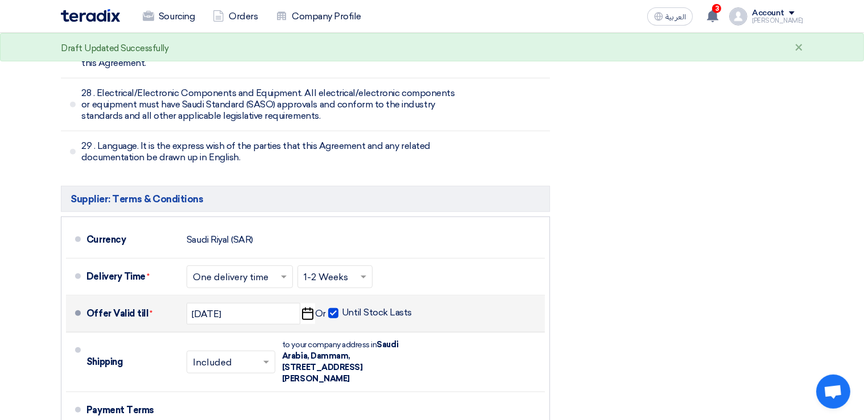
click at [334, 308] on span at bounding box center [333, 313] width 10 height 10
click at [342, 307] on input "Until Stock Lasts" at bounding box center [378, 318] width 72 height 22
checkbox input "false"
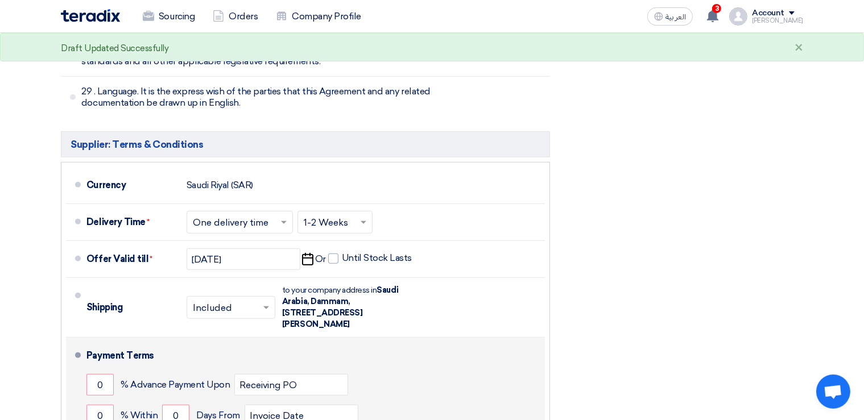
scroll to position [5142, 0]
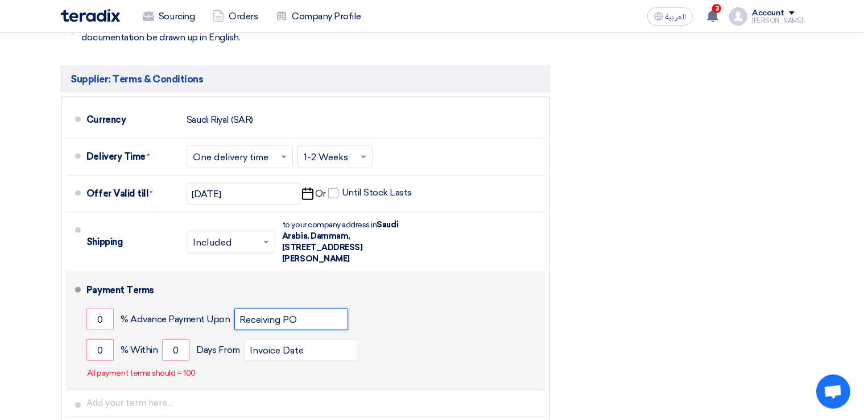
click at [245, 309] on input "Receiving PO" at bounding box center [291, 320] width 114 height 22
drag, startPoint x: 308, startPoint y: 247, endPoint x: 226, endPoint y: 249, distance: 81.4
click at [234, 309] on input "Receiving PO" at bounding box center [291, 320] width 114 height 22
drag, startPoint x: 454, startPoint y: 243, endPoint x: 458, endPoint y: 235, distance: 8.9
click at [456, 304] on div "0 % Advance Payment Upon Receiving PO" at bounding box center [313, 319] width 454 height 31
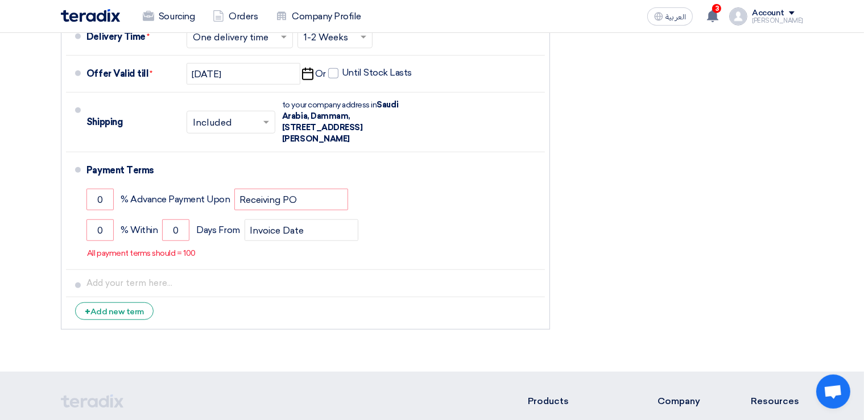
scroll to position [5082, 0]
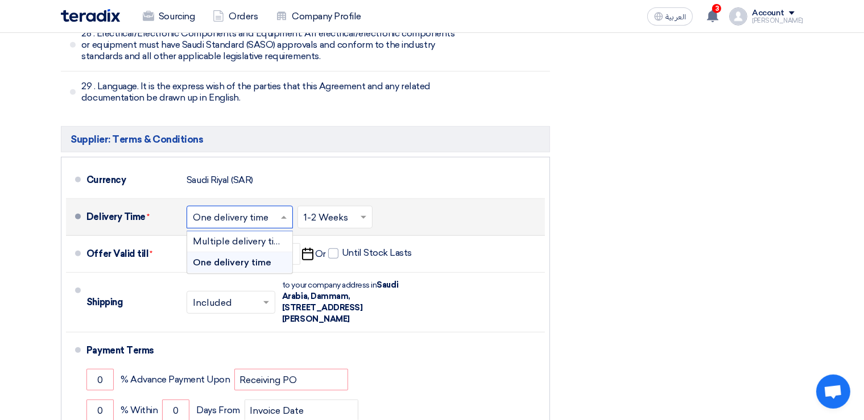
click at [281, 212] on span at bounding box center [285, 217] width 14 height 11
click at [256, 257] on span "One delivery time" at bounding box center [232, 262] width 78 height 11
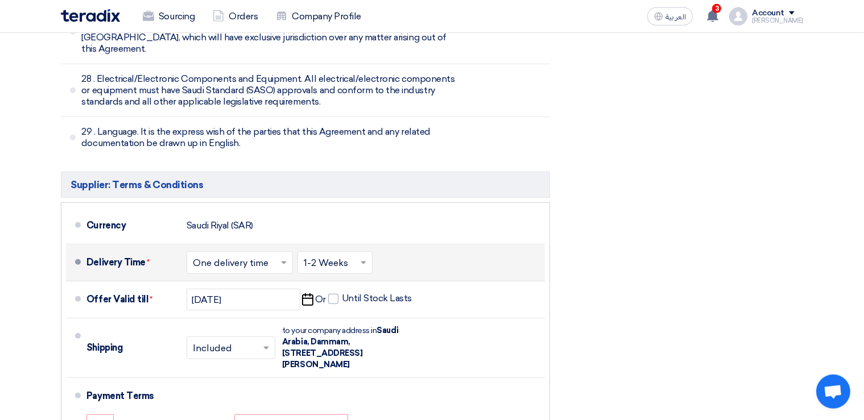
scroll to position [5157, 0]
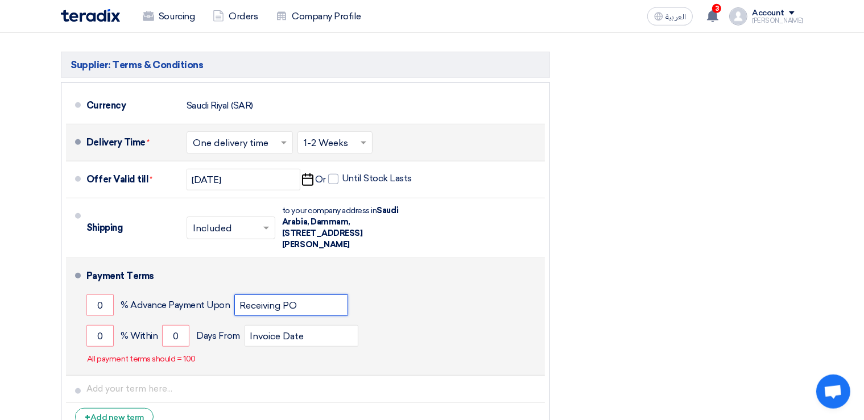
click at [305, 295] on input "Receiving PO" at bounding box center [291, 306] width 114 height 22
click at [104, 295] on input "0" at bounding box center [99, 306] width 27 height 22
click at [422, 290] on div "0 % Advance Payment Upon Receiving PO" at bounding box center [313, 305] width 454 height 31
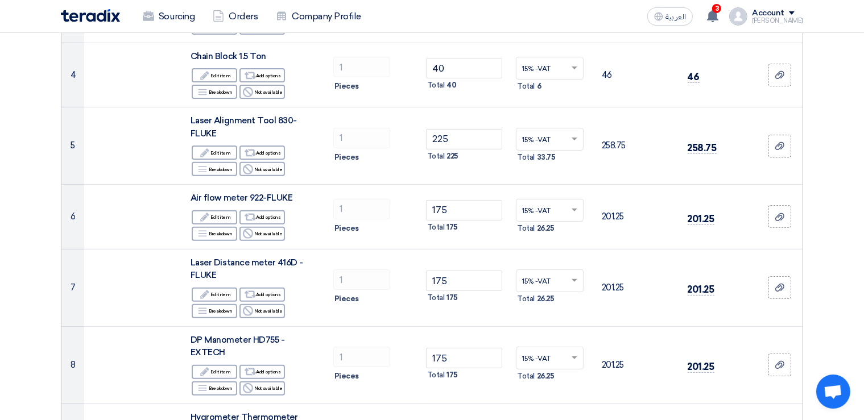
scroll to position [0, 0]
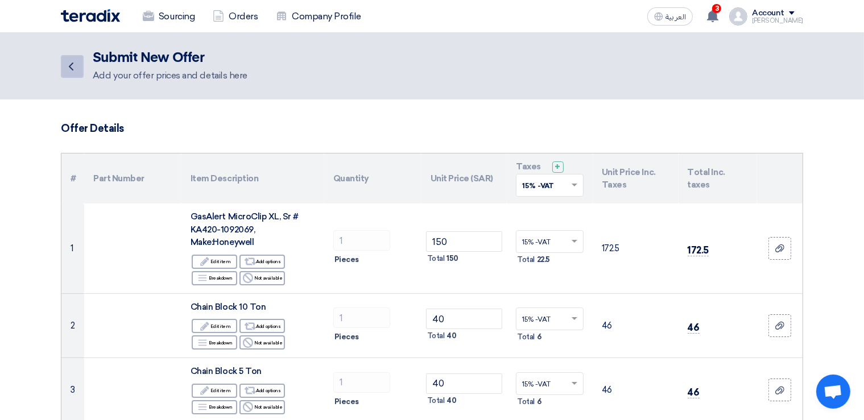
click at [69, 69] on icon "Back" at bounding box center [71, 67] width 14 height 14
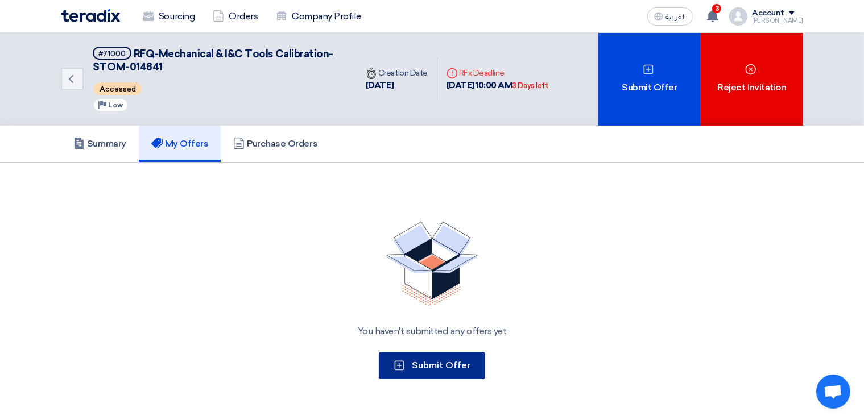
click at [453, 369] on span "Submit Offer" at bounding box center [441, 365] width 59 height 11
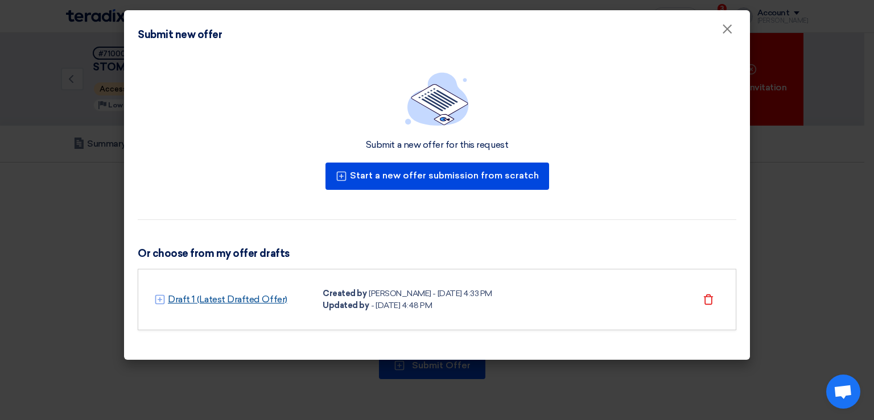
click at [233, 299] on link "Draft 1 (Latest Drafted Offer)" at bounding box center [227, 300] width 119 height 14
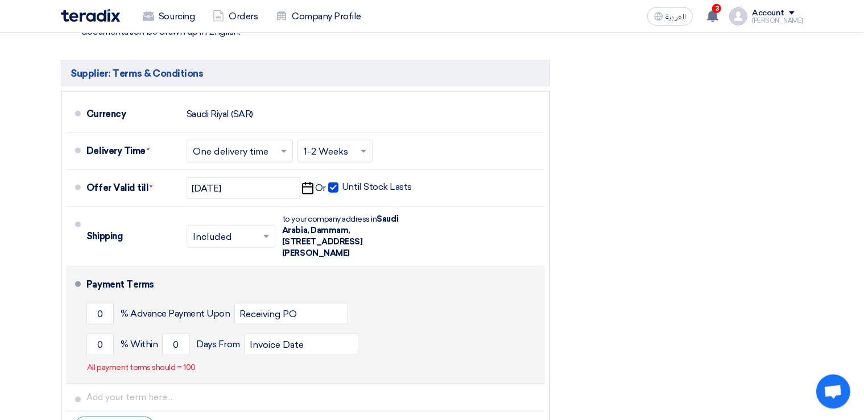
scroll to position [5028, 0]
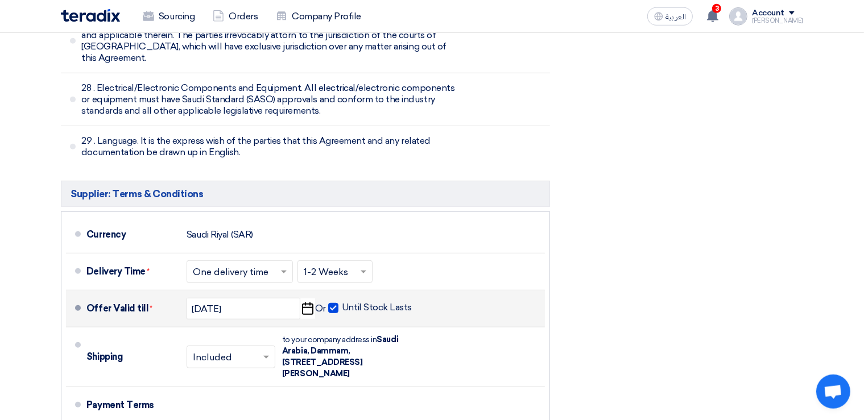
click at [333, 303] on span at bounding box center [333, 308] width 10 height 10
click at [342, 302] on input "Until Stock Lasts" at bounding box center [378, 313] width 72 height 22
checkbox input "false"
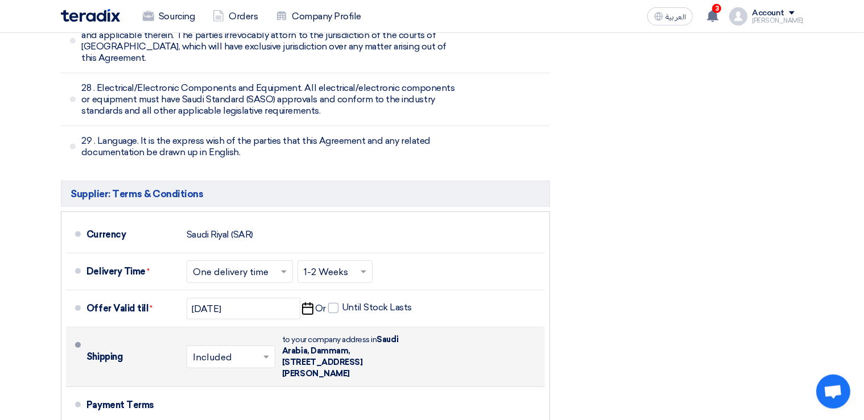
click at [266, 351] on span at bounding box center [267, 356] width 14 height 11
click at [239, 392] on div "Not Included" at bounding box center [231, 402] width 88 height 20
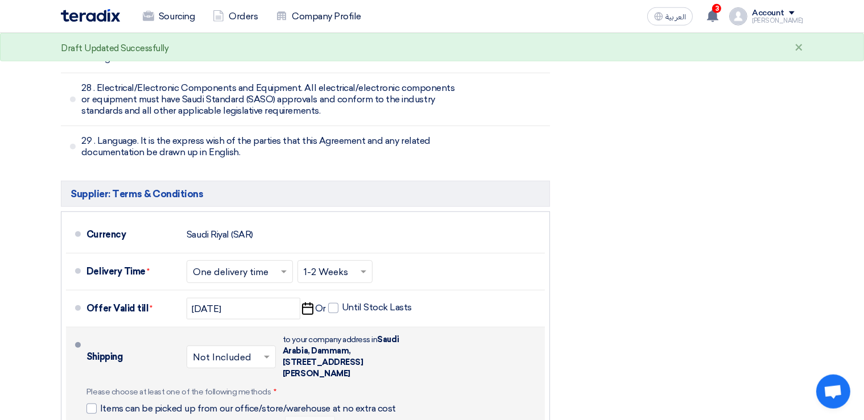
drag, startPoint x: 287, startPoint y: 279, endPoint x: 406, endPoint y: 303, distance: 121.7
click at [406, 334] on div "to your company address in [STREET_ADDRESS][PERSON_NAME]" at bounding box center [345, 356] width 125 height 45
click at [433, 332] on div "Shipping × Not Included × to your company address in [STREET_ADDRESS][PERSON_NA…" at bounding box center [313, 387] width 454 height 110
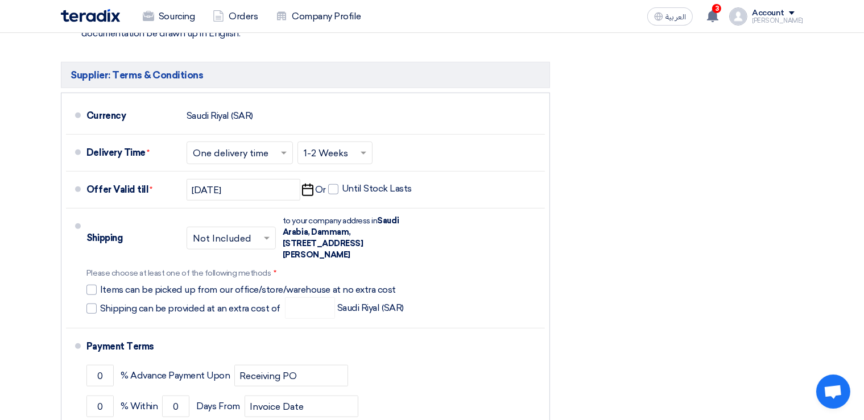
scroll to position [5148, 0]
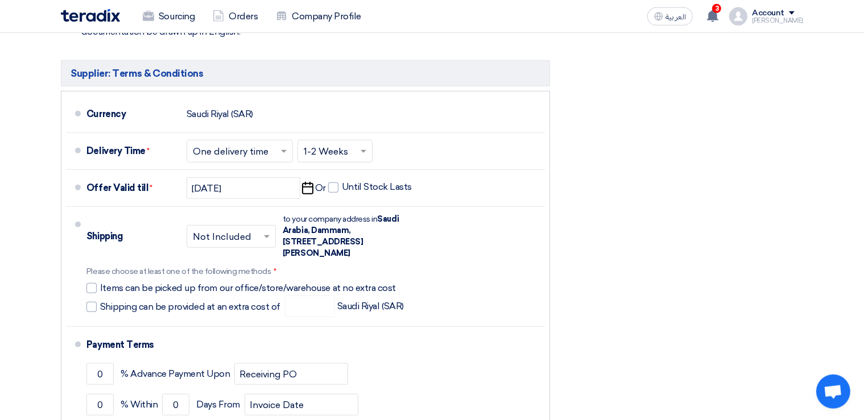
click at [248, 230] on input "text" at bounding box center [232, 238] width 78 height 16
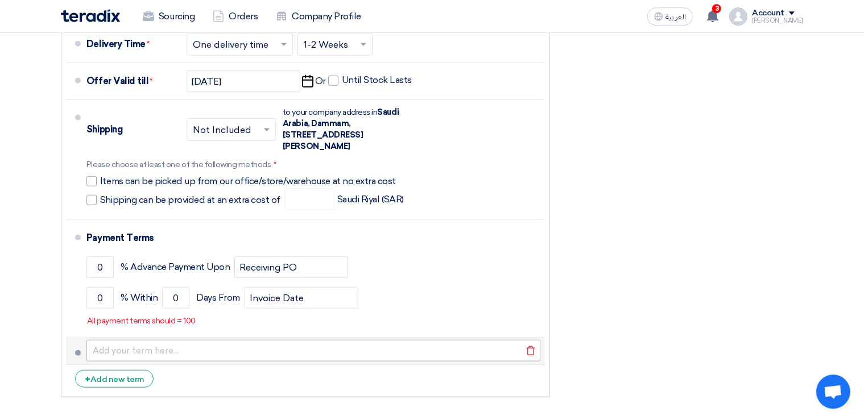
scroll to position [5268, 0]
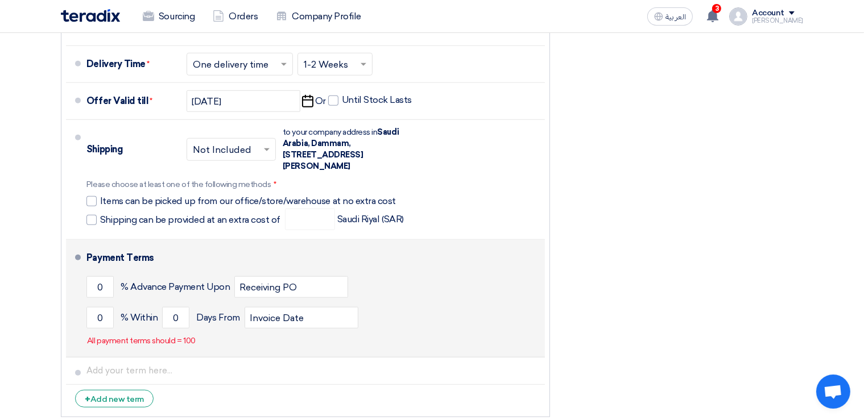
scroll to position [5208, 0]
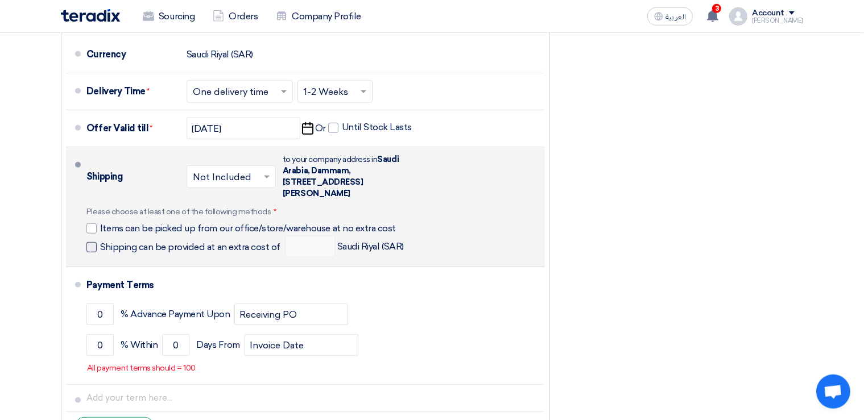
click at [93, 242] on span at bounding box center [91, 247] width 10 height 10
click at [100, 241] on input "Shipping can be provided at an extra cost of" at bounding box center [191, 252] width 183 height 22
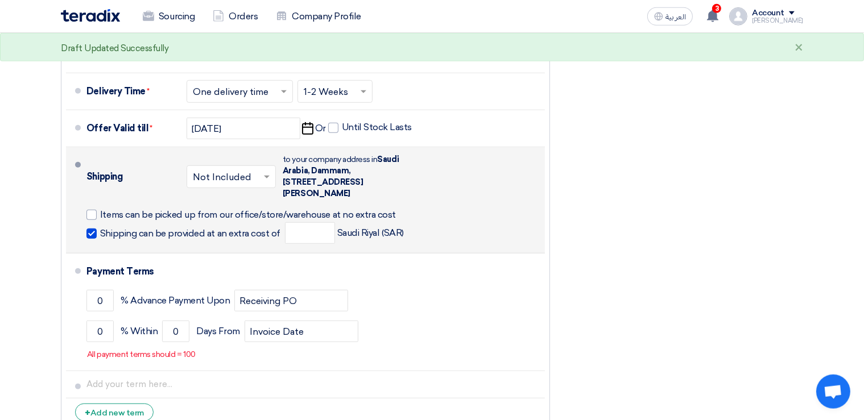
drag, startPoint x: 92, startPoint y: 157, endPoint x: 92, endPoint y: 163, distance: 6.3
click at [92, 229] on span at bounding box center [91, 234] width 10 height 10
click at [90, 229] on span at bounding box center [91, 234] width 10 height 10
click at [100, 227] on input "Shipping can be provided at an extra cost of" at bounding box center [191, 238] width 183 height 22
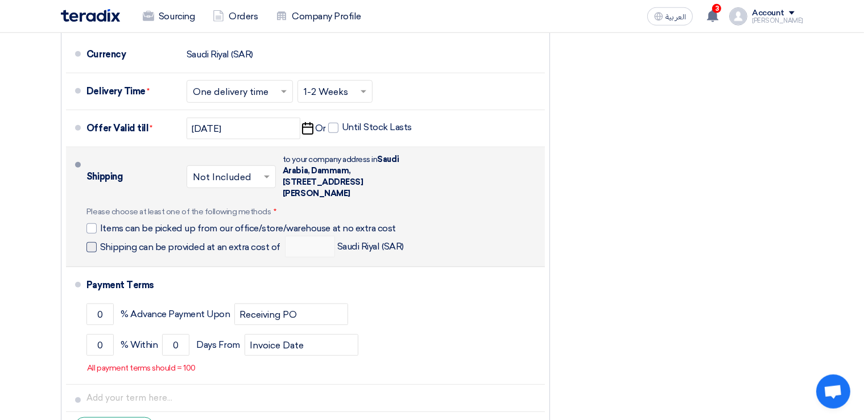
click at [93, 242] on span at bounding box center [91, 247] width 10 height 10
click at [100, 241] on input "Shipping can be provided at an extra cost of" at bounding box center [191, 252] width 183 height 22
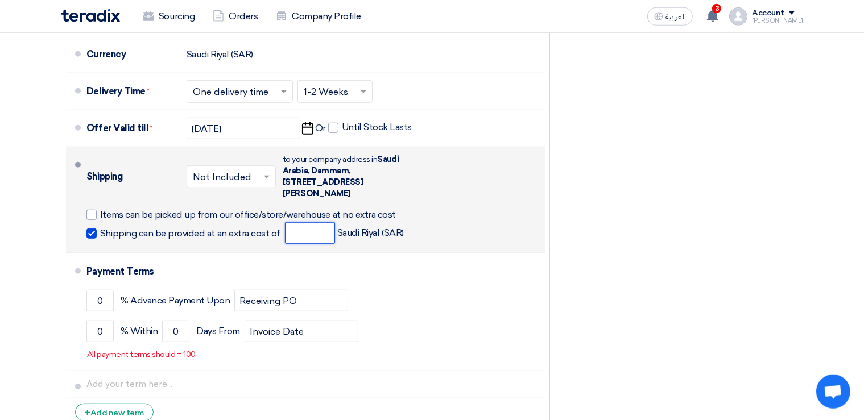
click at [312, 222] on input "number" at bounding box center [310, 233] width 50 height 22
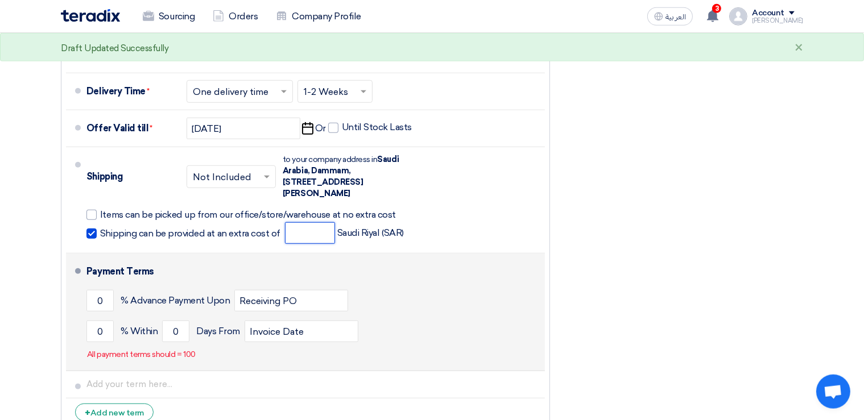
scroll to position [5148, 0]
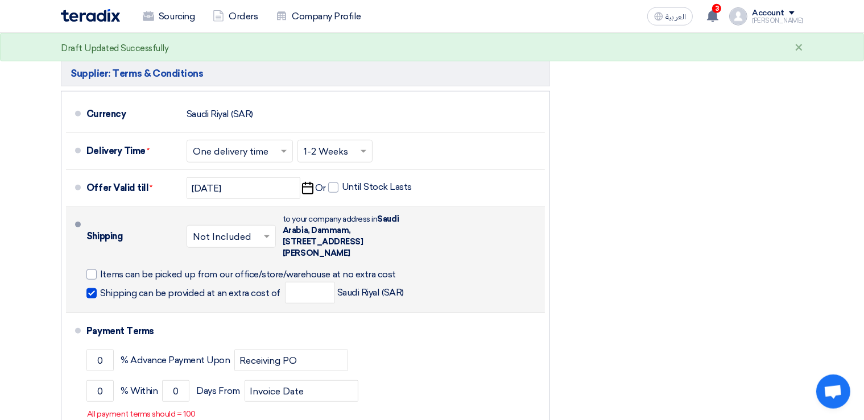
click at [95, 288] on span at bounding box center [91, 293] width 10 height 10
click at [100, 287] on input "Shipping can be provided at an extra cost of" at bounding box center [191, 298] width 183 height 22
checkbox input "false"
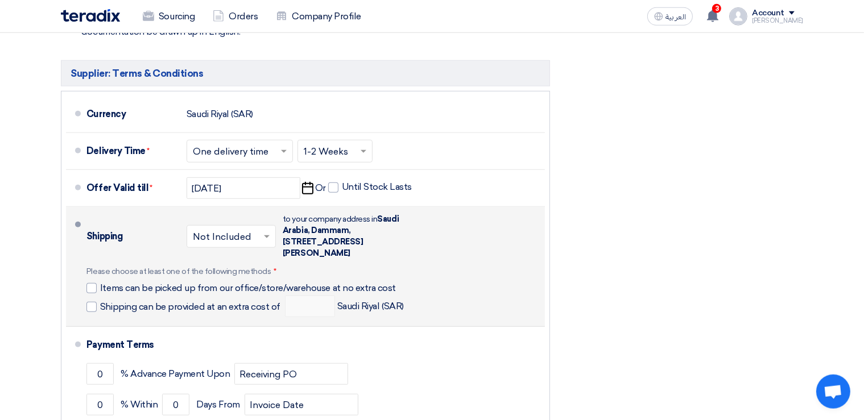
click at [462, 216] on div "Shipping × Not Included × to your company address in [STREET_ADDRESS][PERSON_NA…" at bounding box center [313, 267] width 454 height 110
click at [88, 283] on div at bounding box center [91, 288] width 10 height 10
click at [100, 282] on input "Items can be picked up from our office/store/warehouse at no extra cost" at bounding box center [250, 293] width 301 height 22
checkbox input "true"
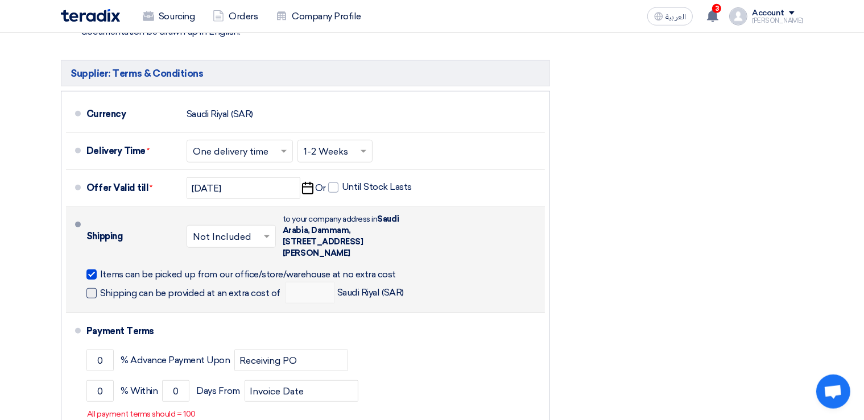
click at [92, 288] on span at bounding box center [91, 293] width 10 height 10
click at [100, 287] on input "Shipping can be provided at an extra cost of" at bounding box center [191, 298] width 183 height 22
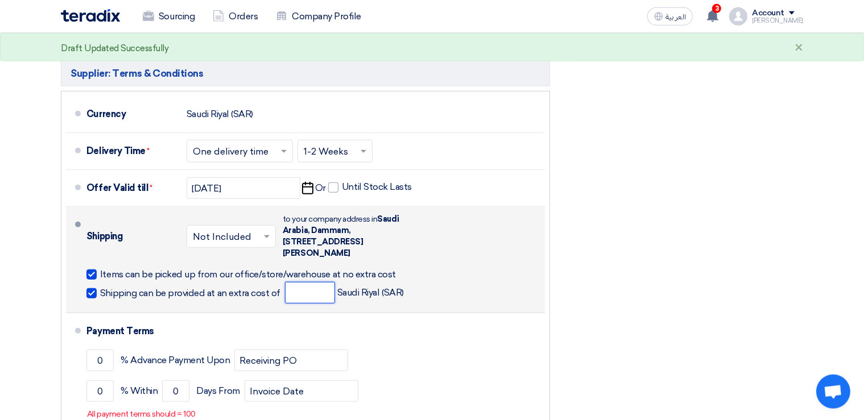
click at [308, 282] on input "number" at bounding box center [310, 293] width 50 height 22
click at [89, 288] on span at bounding box center [91, 293] width 10 height 10
click at [100, 287] on input "Shipping can be provided at an extra cost of" at bounding box center [191, 298] width 183 height 22
checkbox input "false"
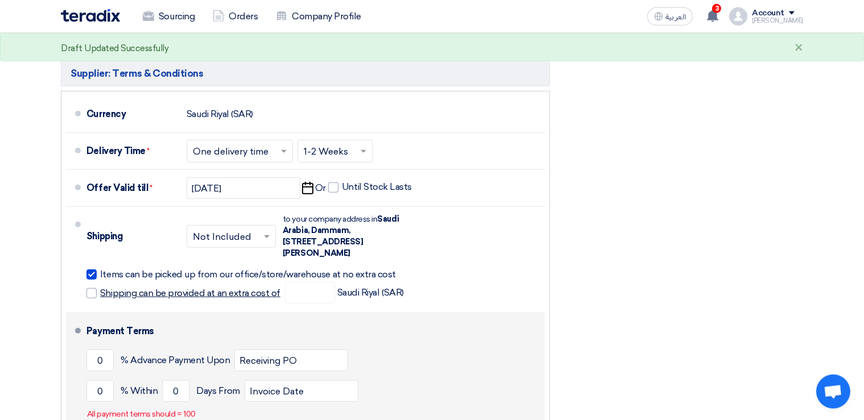
scroll to position [5088, 0]
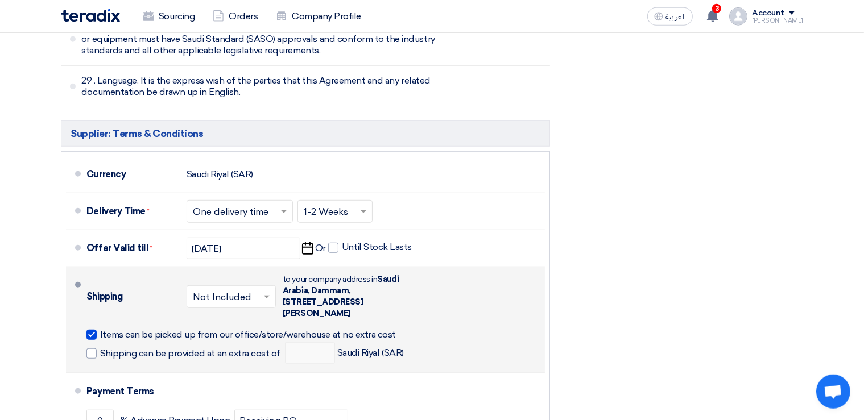
click at [90, 330] on div at bounding box center [91, 335] width 10 height 10
click at [100, 329] on input "Items can be picked up from our office/store/warehouse at no extra cost" at bounding box center [250, 340] width 301 height 22
checkbox input "false"
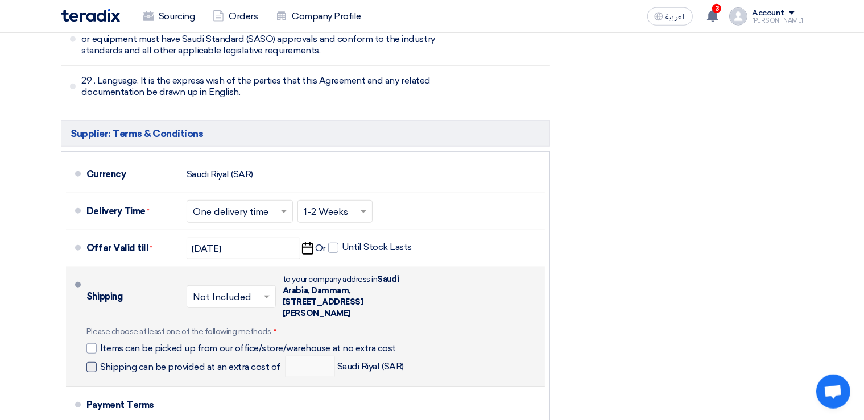
click at [91, 362] on span at bounding box center [91, 367] width 10 height 10
click at [100, 361] on input "Shipping can be provided at an extra cost of" at bounding box center [191, 372] width 183 height 22
checkbox input "true"
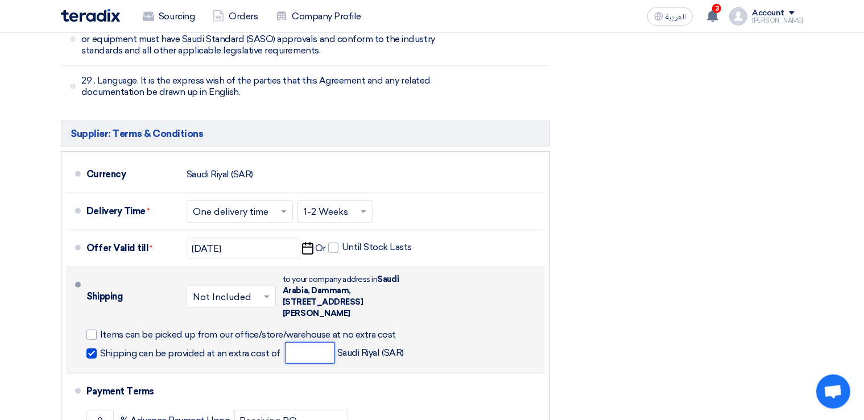
click at [306, 342] on input "number" at bounding box center [310, 353] width 50 height 22
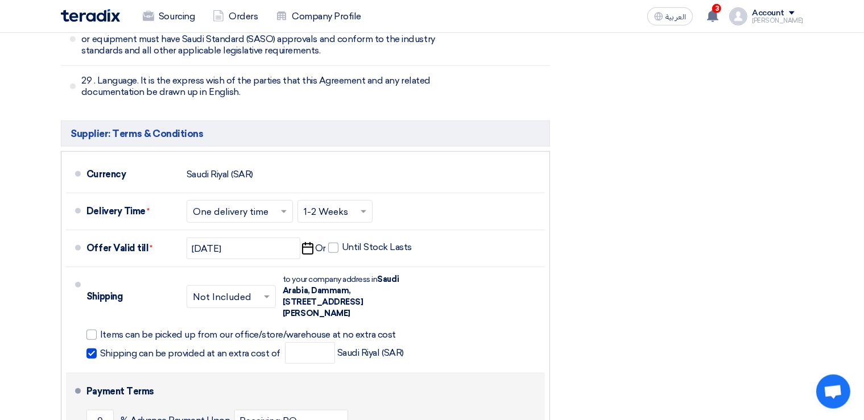
type input "100"
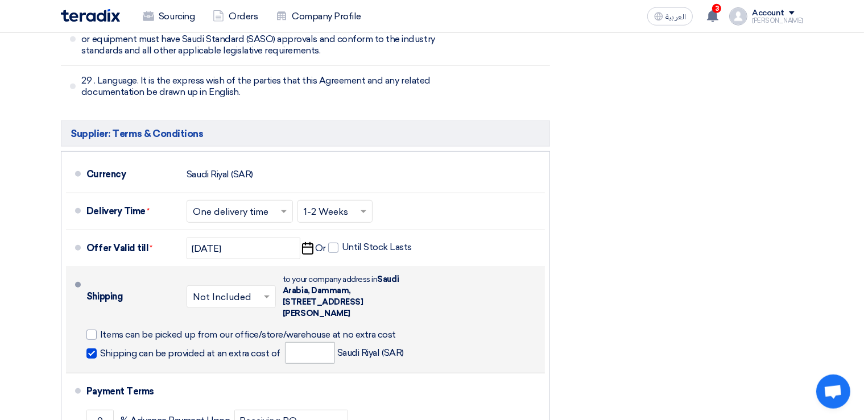
type input "30"
click at [310, 342] on input "number" at bounding box center [310, 353] width 50 height 22
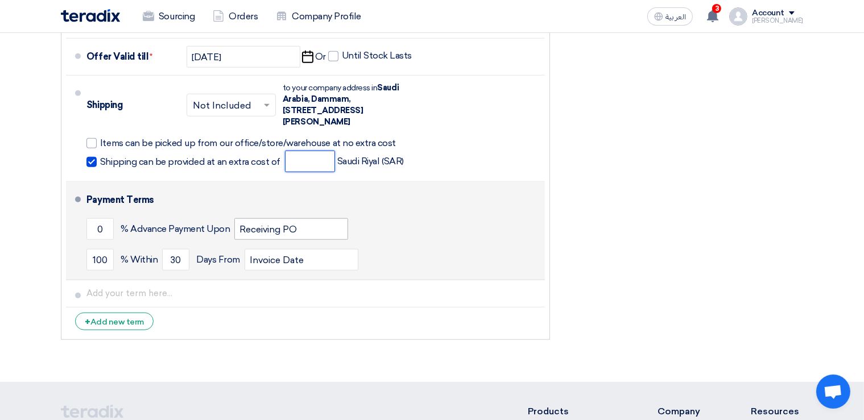
scroll to position [5268, 0]
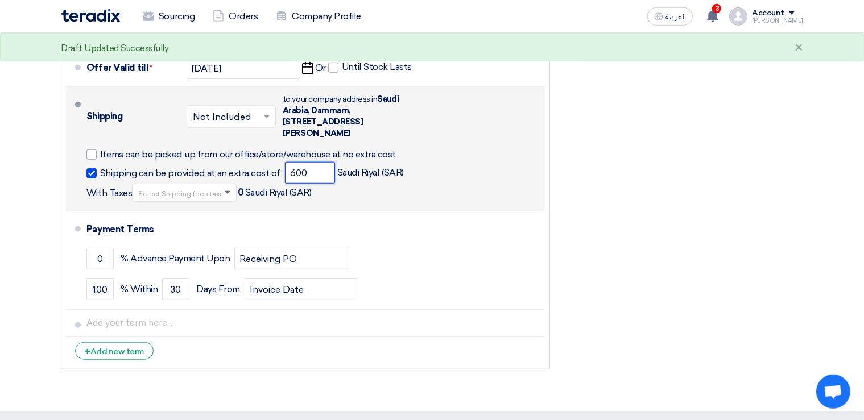
type input "600"
click at [225, 191] on span at bounding box center [228, 193] width 6 height 4
click at [175, 202] on div "15% -VAT" at bounding box center [185, 212] width 104 height 21
click at [225, 191] on span at bounding box center [228, 193] width 6 height 4
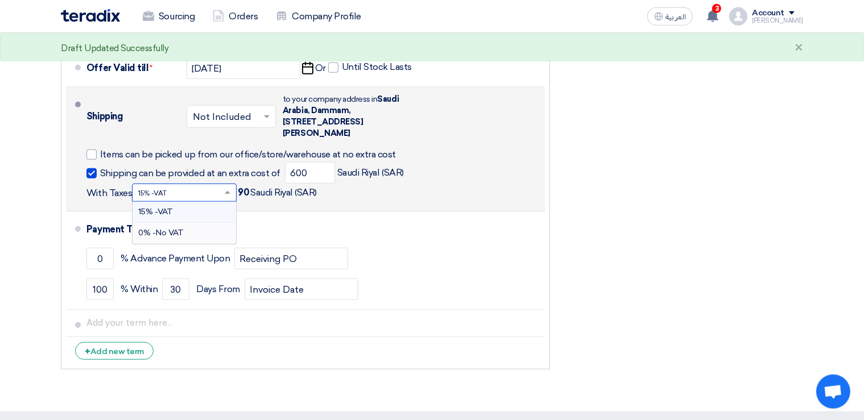
click at [169, 228] on span "0% -No VAT" at bounding box center [160, 233] width 45 height 10
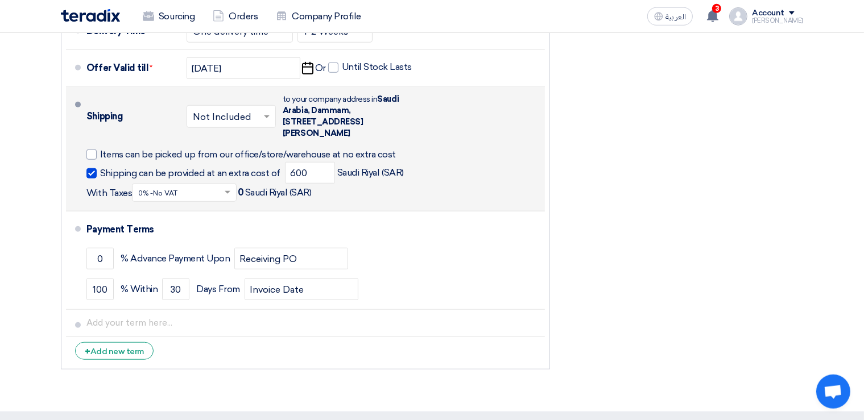
click at [427, 162] on div "Shipping can be provided at an extra cost of 600 Saudi Riyal (SAR) With Taxes S…" at bounding box center [313, 182] width 454 height 40
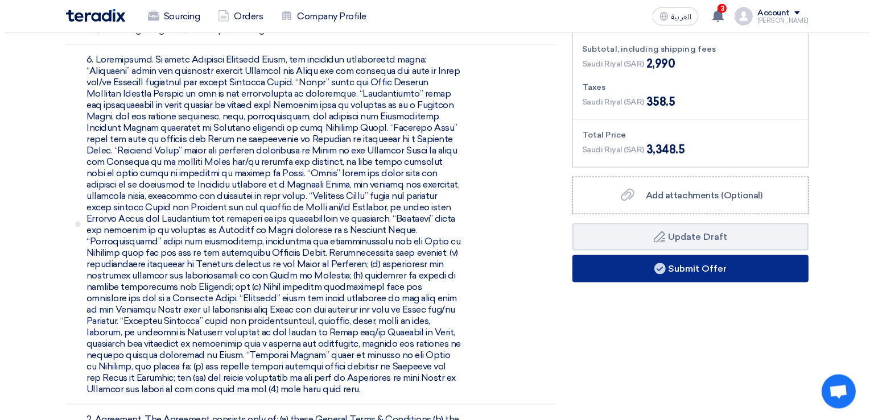
scroll to position [1501, 0]
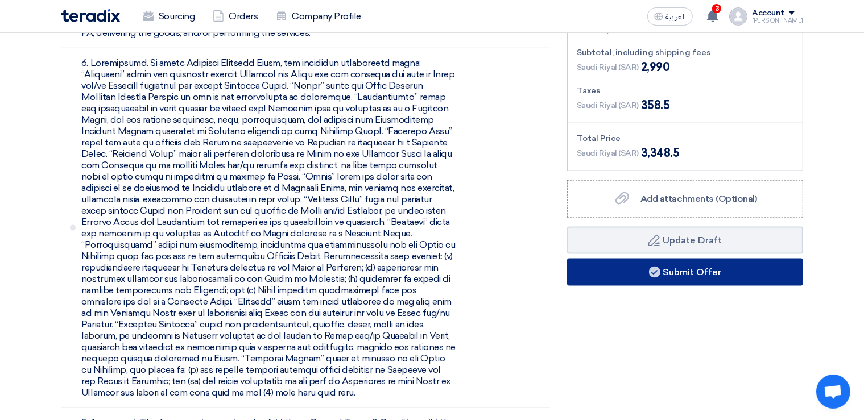
click at [673, 272] on button "Submit Offer" at bounding box center [685, 272] width 236 height 27
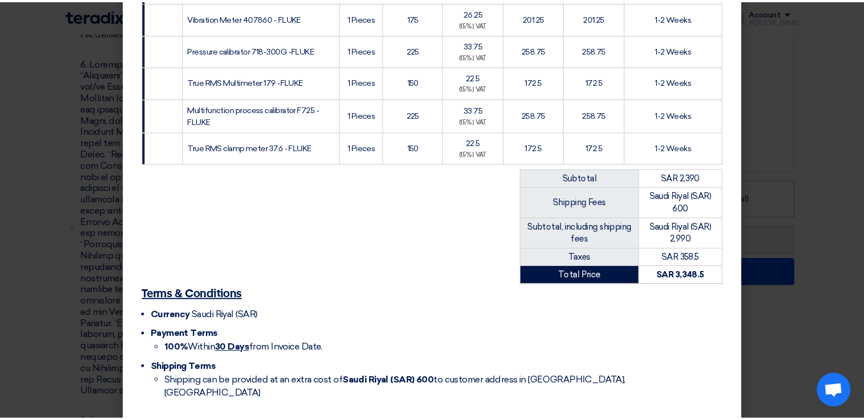
scroll to position [600, 0]
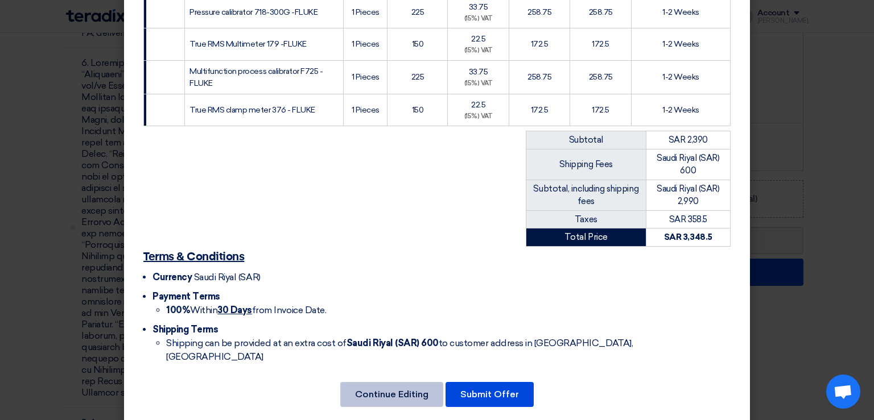
click at [386, 382] on button "Continue Editing" at bounding box center [391, 394] width 103 height 25
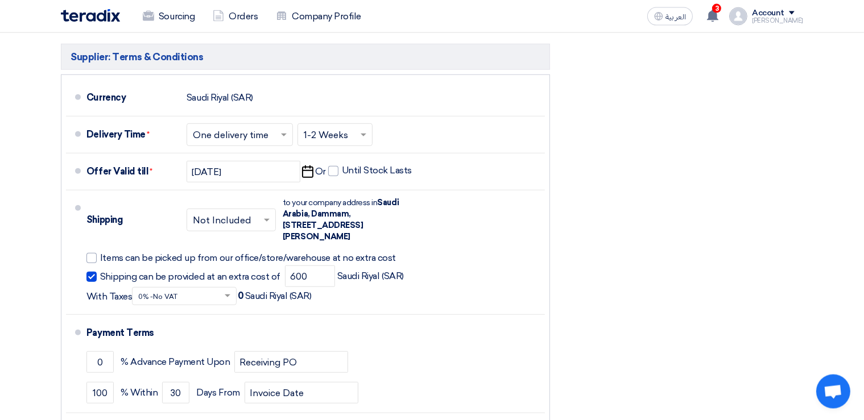
scroll to position [5158, 0]
